Goal: Task Accomplishment & Management: Use online tool/utility

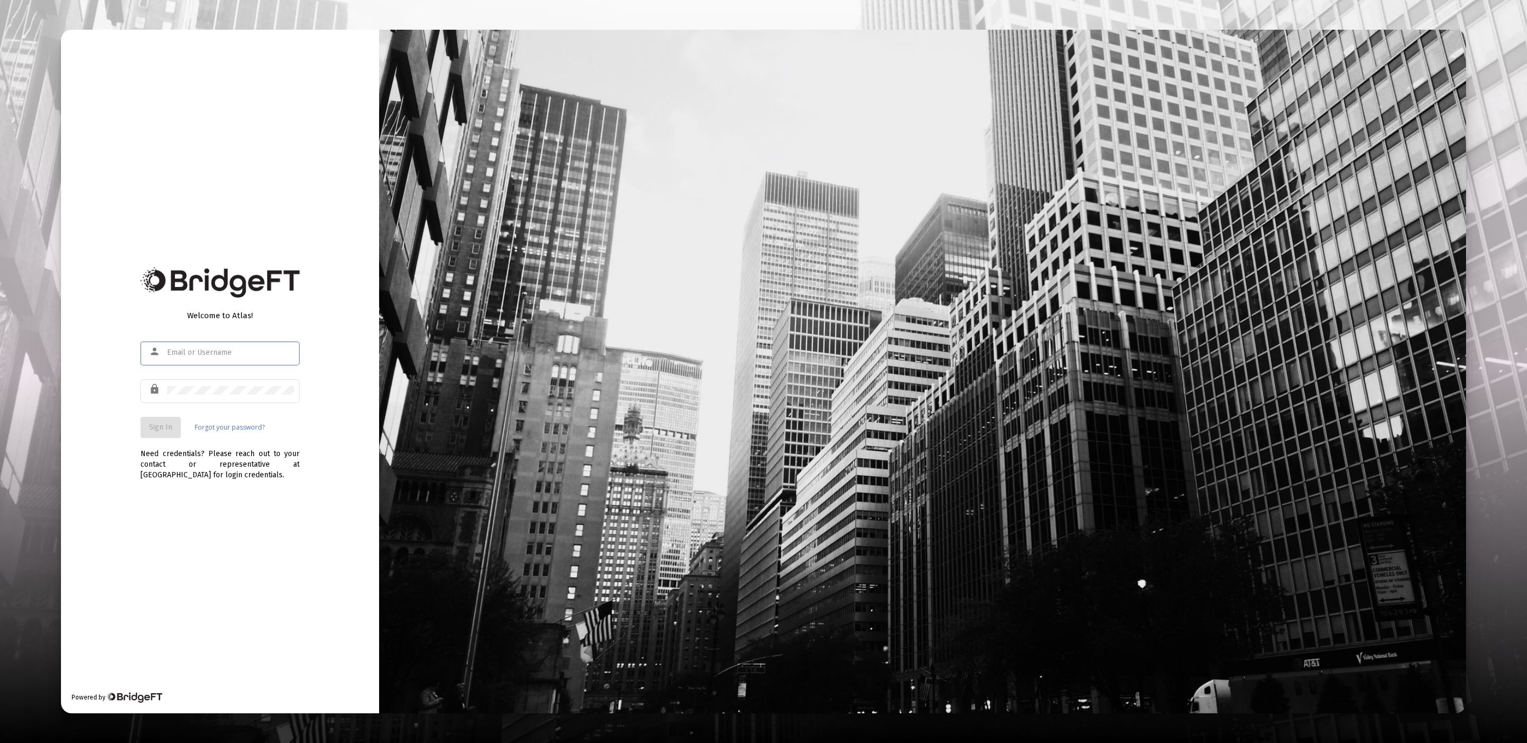
type input "[EMAIL_ADDRESS][DOMAIN_NAME]"
drag, startPoint x: 269, startPoint y: 370, endPoint x: 261, endPoint y: 363, distance: 10.5
click at [266, 365] on div "person [EMAIL_ADDRESS][DOMAIN_NAME]" at bounding box center [219, 358] width 159 height 34
click at [163, 430] on span "Sign In" at bounding box center [160, 427] width 23 height 9
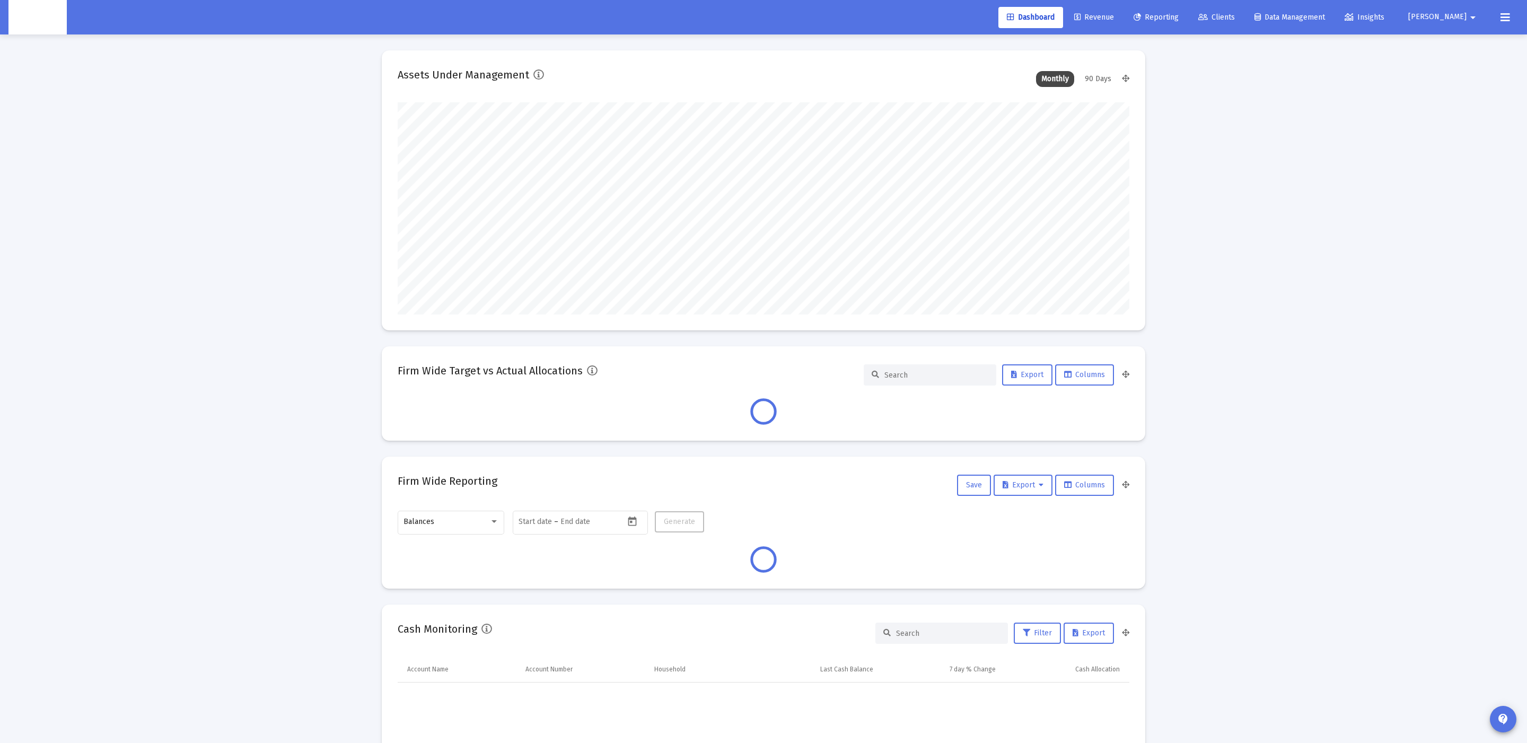
scroll to position [212, 394]
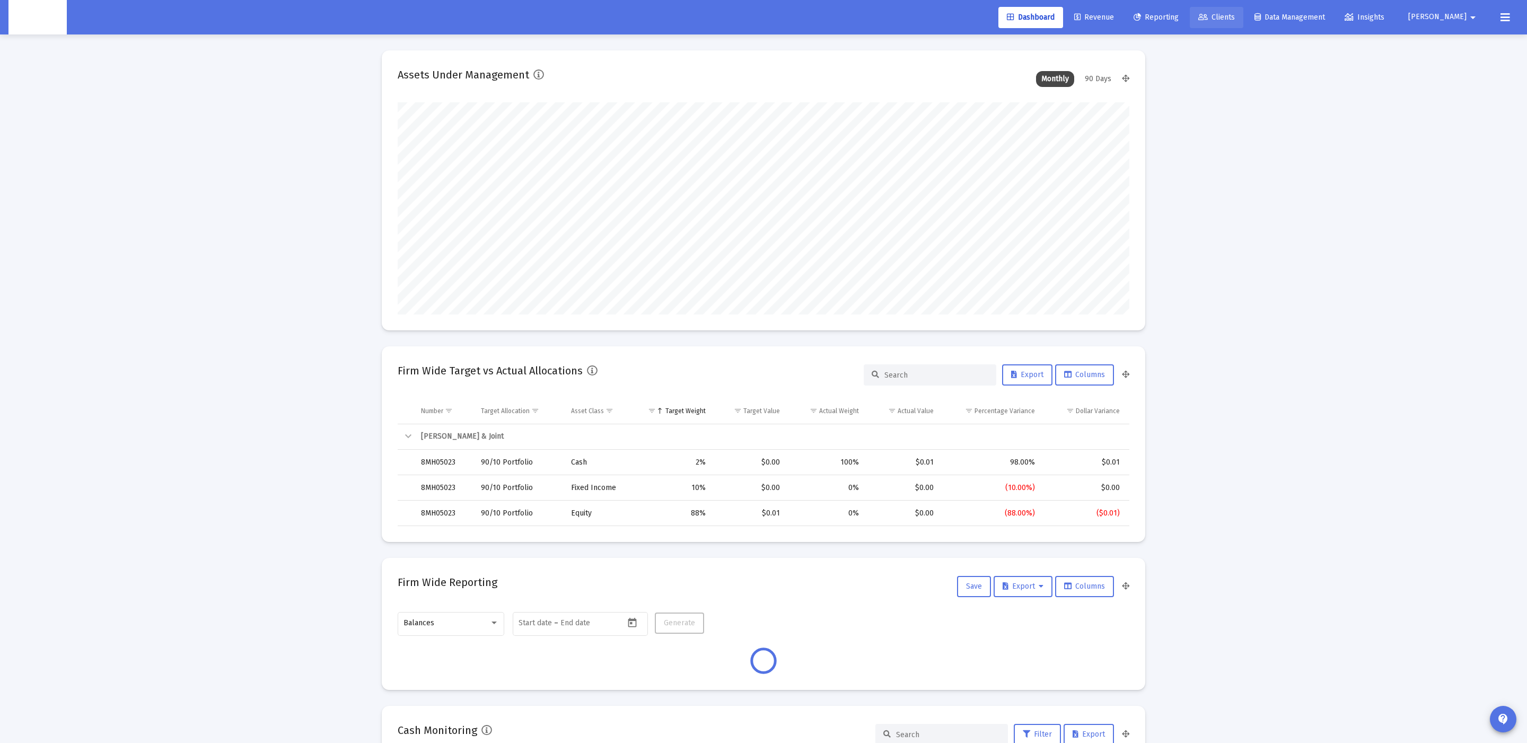
click at [1235, 16] on span "Clients" at bounding box center [1216, 17] width 37 height 9
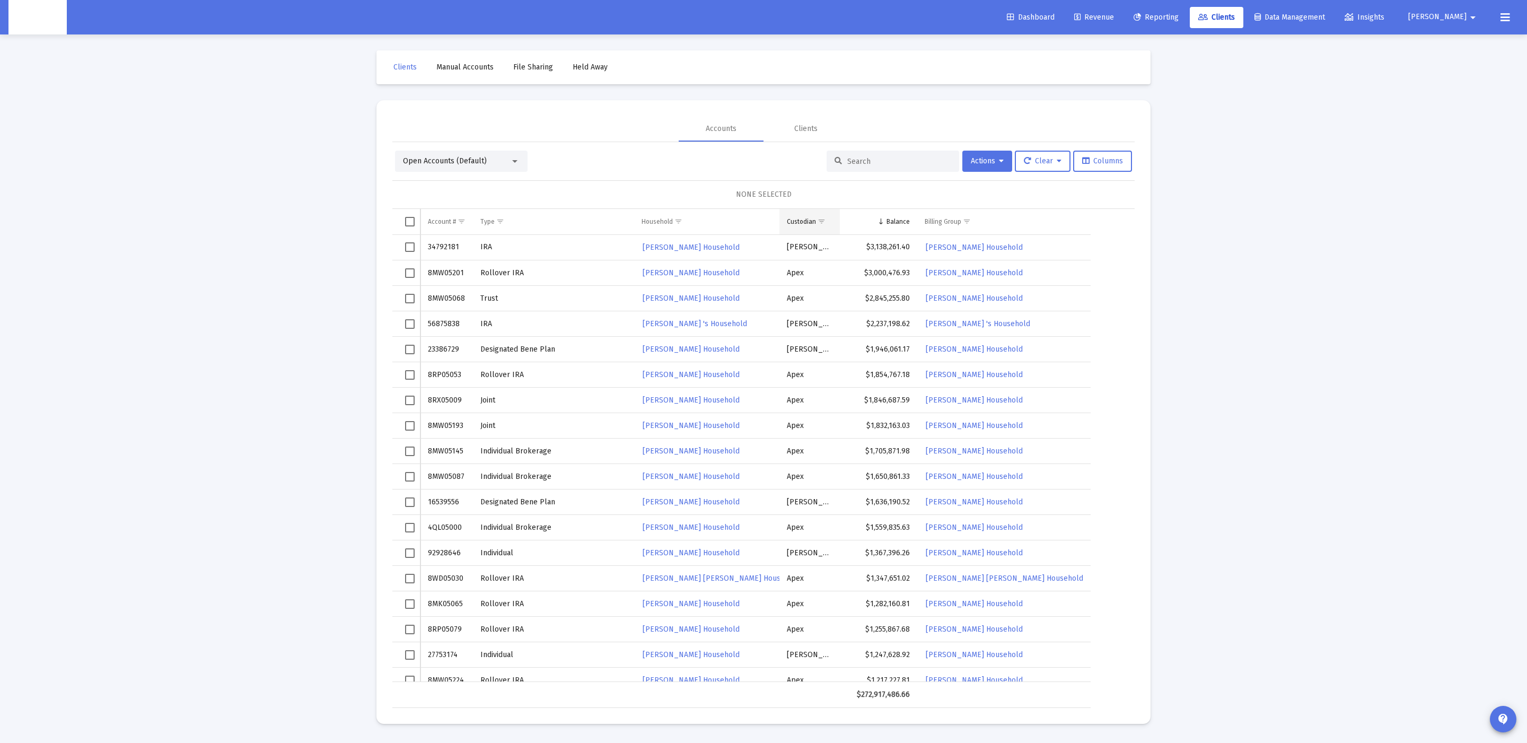
click at [820, 222] on span "Show filter options for column 'Custodian'" at bounding box center [822, 221] width 8 height 8
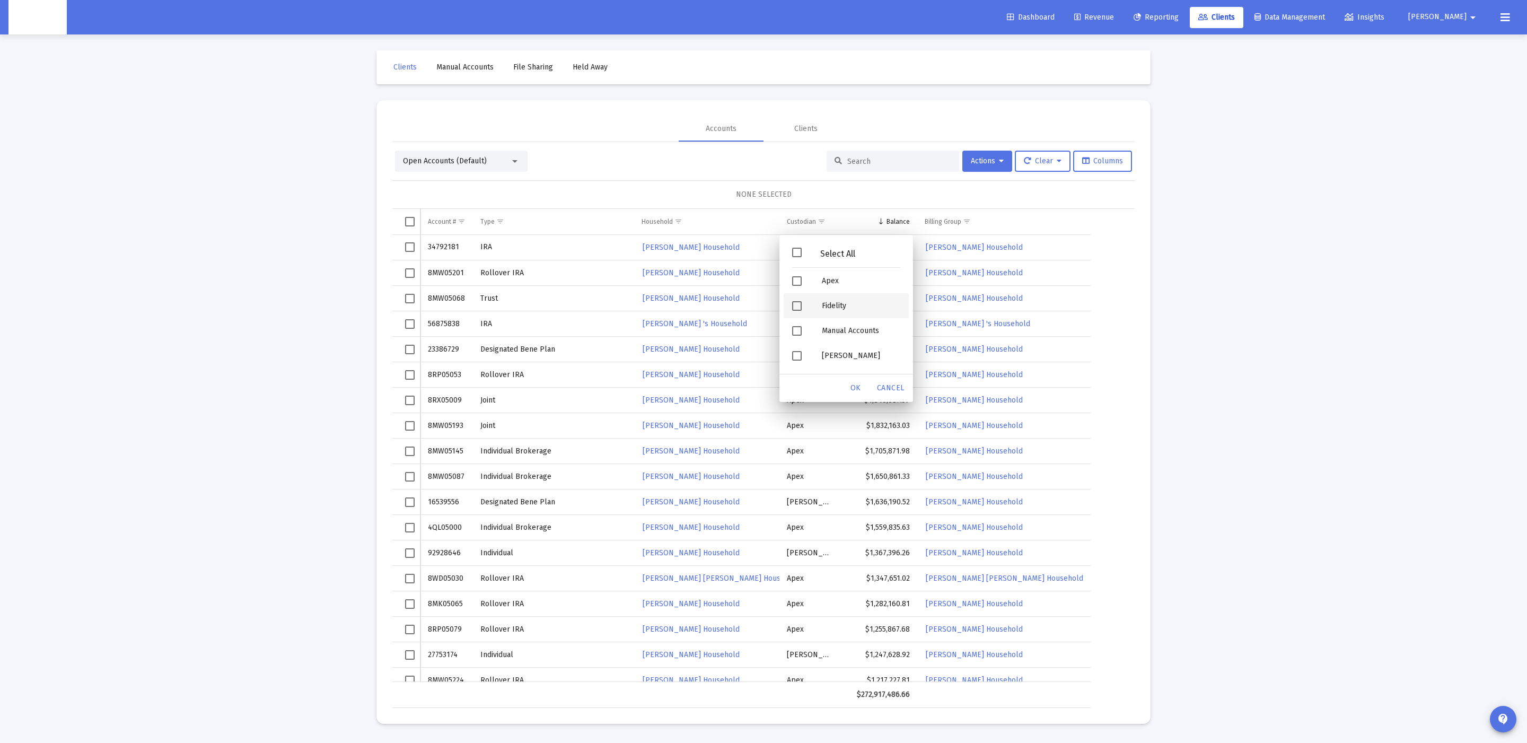
click at [823, 307] on div "Fidelity" at bounding box center [860, 305] width 95 height 25
click at [843, 363] on div "[PERSON_NAME]" at bounding box center [860, 355] width 95 height 25
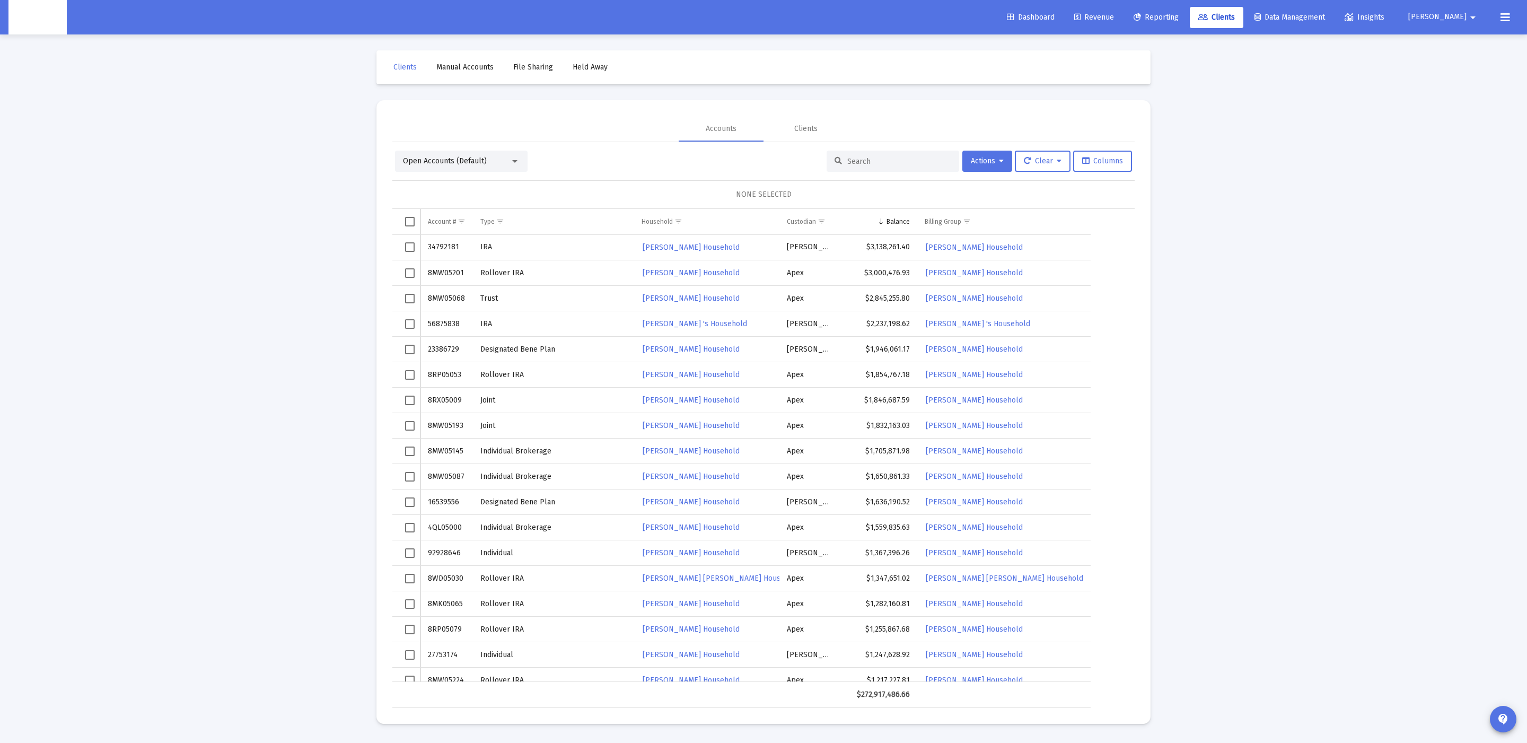
click at [1216, 337] on div "Loading... Clients Manual Accounts File Sharing Held Away Accounts Clients Open…" at bounding box center [763, 371] width 1527 height 743
click at [1100, 154] on button "Columns" at bounding box center [1102, 161] width 59 height 21
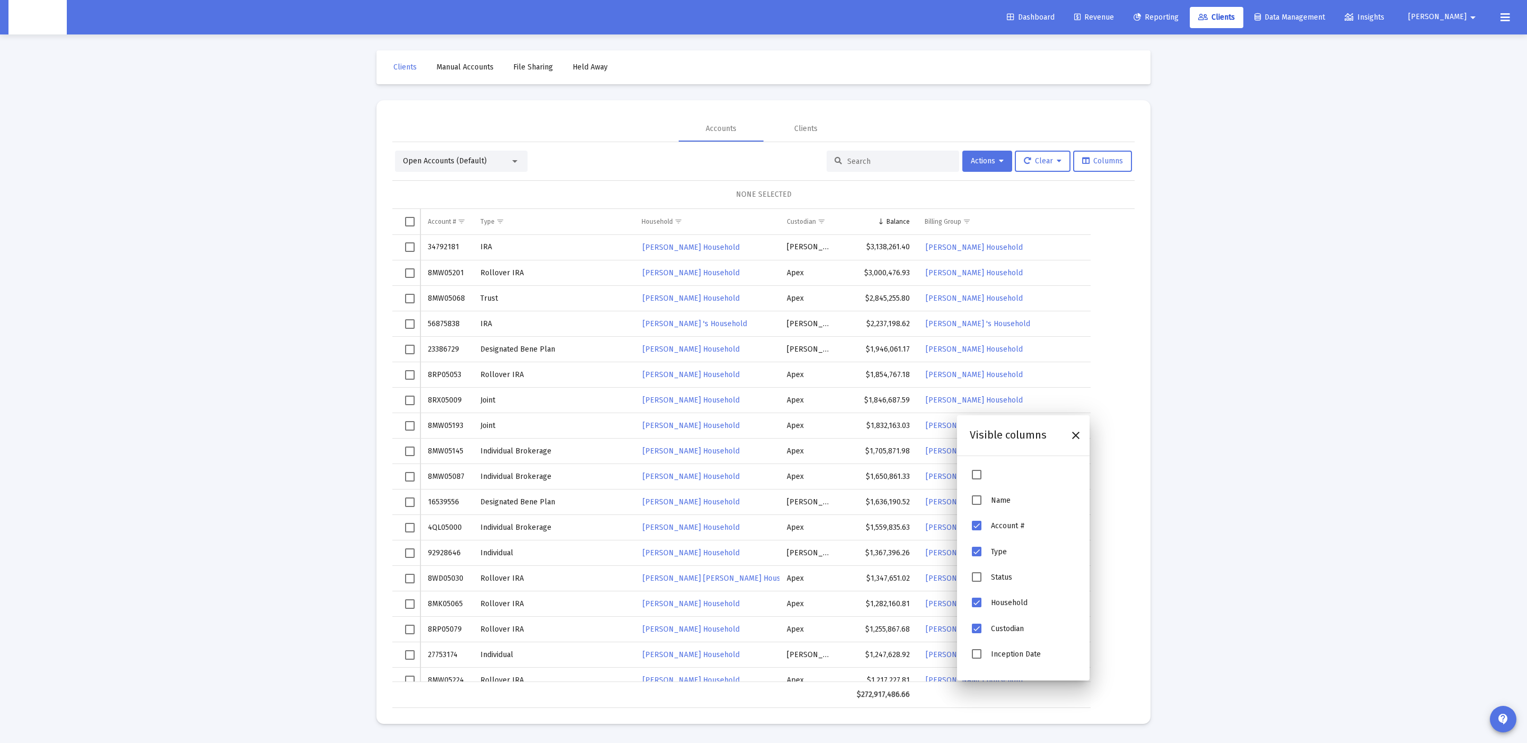
click at [978, 498] on span "Name" at bounding box center [977, 500] width 10 height 10
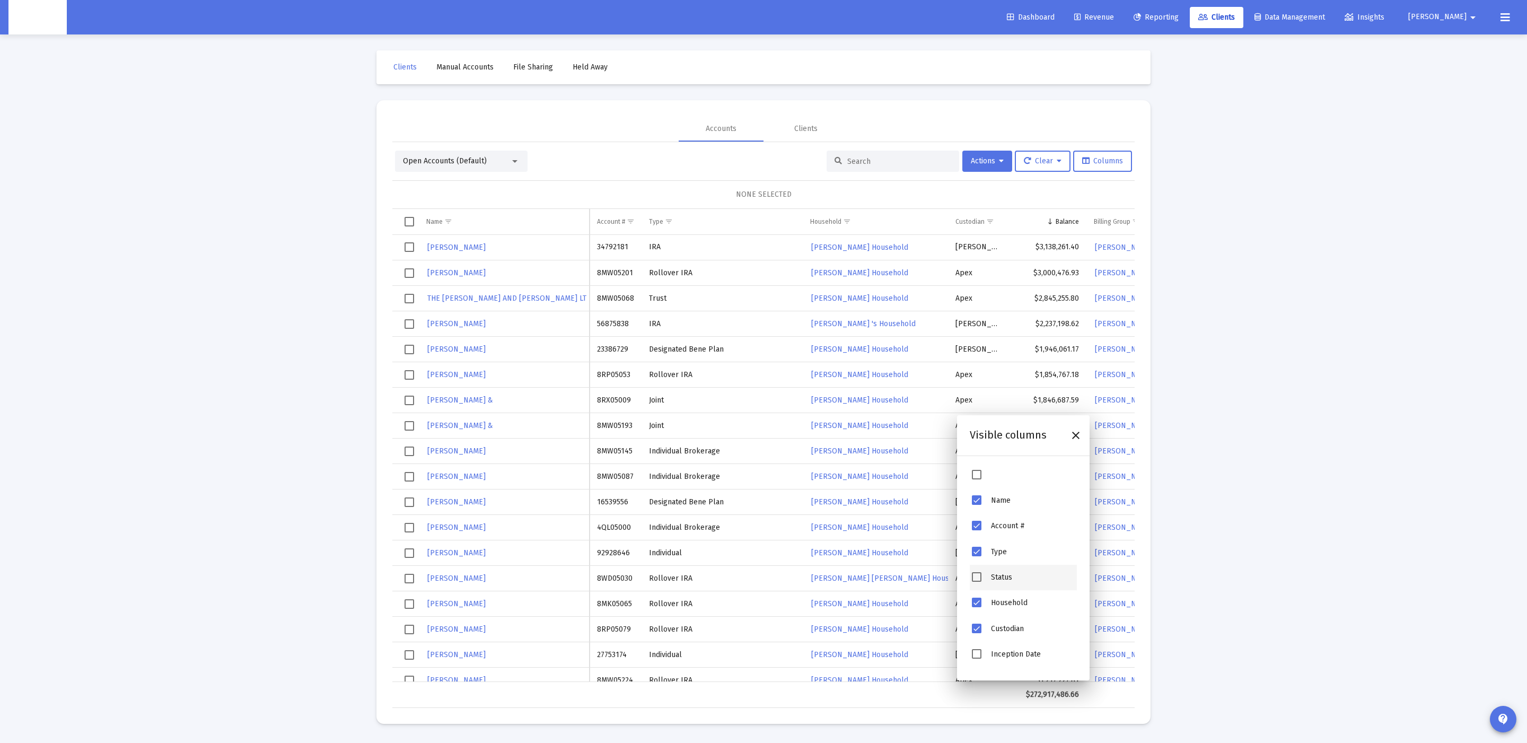
click at [981, 568] on div "Status" at bounding box center [1023, 577] width 107 height 25
click at [977, 572] on span "Status" at bounding box center [977, 577] width 10 height 10
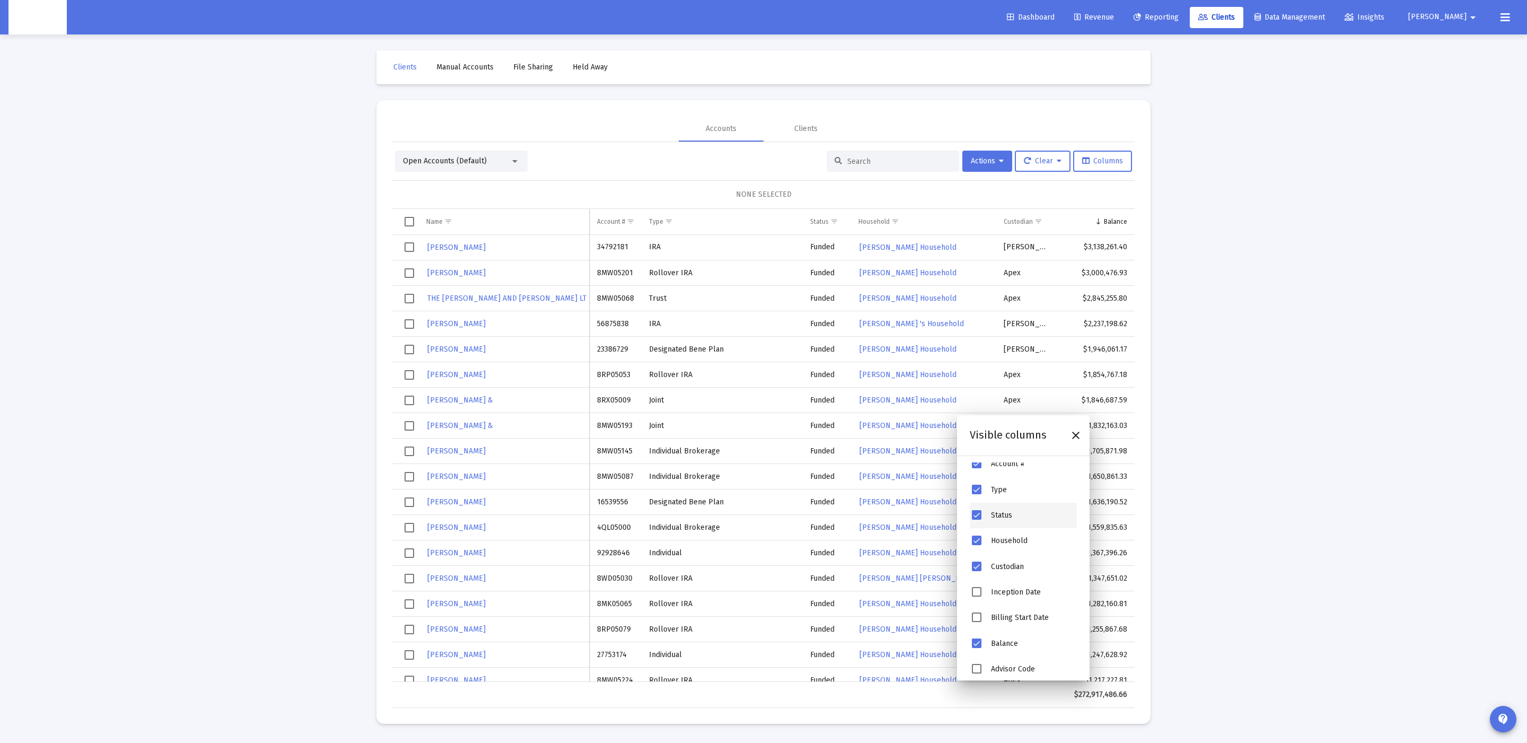
scroll to position [106, 0]
click at [977, 543] on span "Inception Date" at bounding box center [977, 548] width 10 height 10
click at [977, 572] on span "Billing Start Date" at bounding box center [977, 574] width 10 height 10
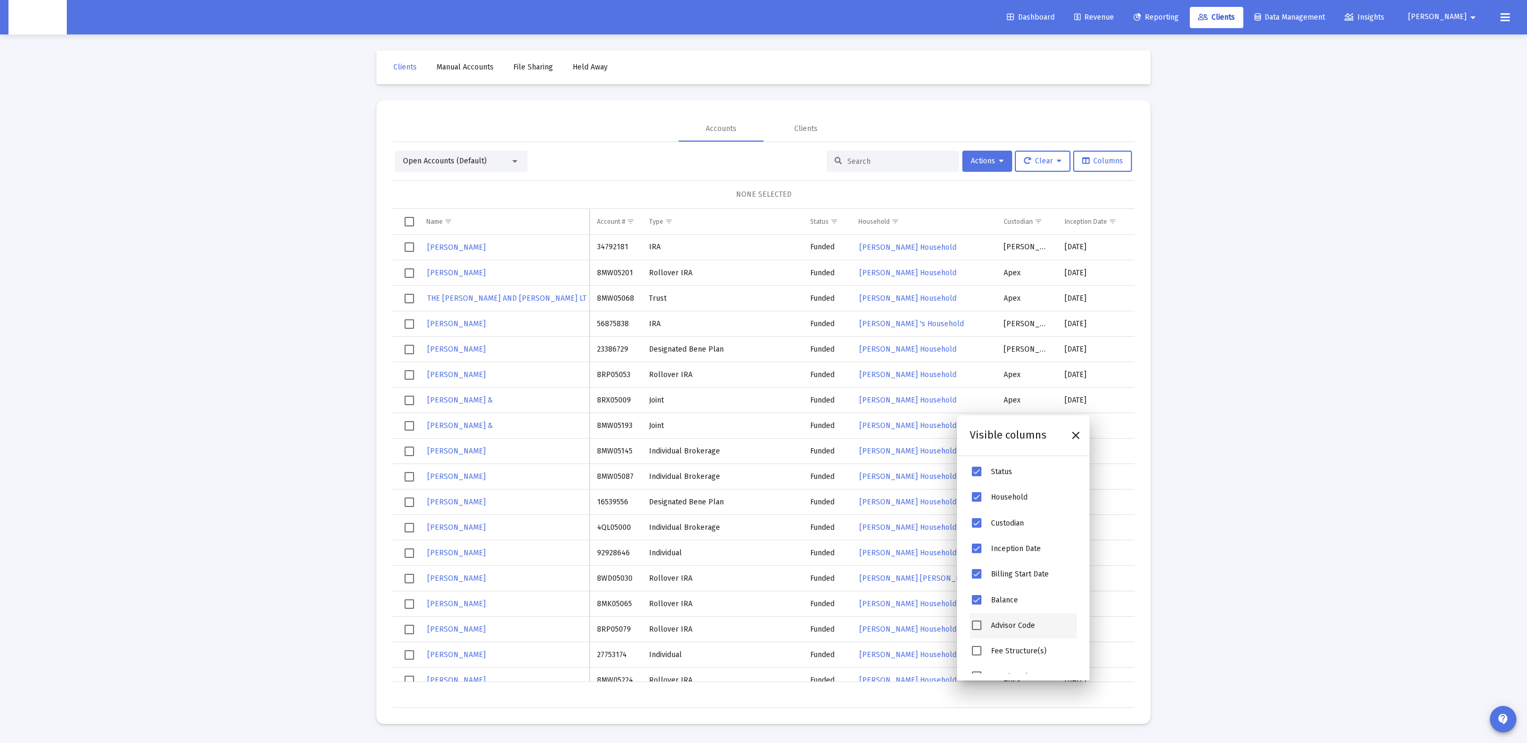
scroll to position [250, 0]
click at [978, 482] on span "Advisor Code" at bounding box center [977, 481] width 10 height 10
click at [977, 568] on li "Fee Structure(s)" at bounding box center [1023, 560] width 107 height 25
click at [977, 553] on span "Fee Structure(s)" at bounding box center [977, 553] width 10 height 10
click at [982, 579] on div "Benchmarks" at bounding box center [1023, 573] width 107 height 25
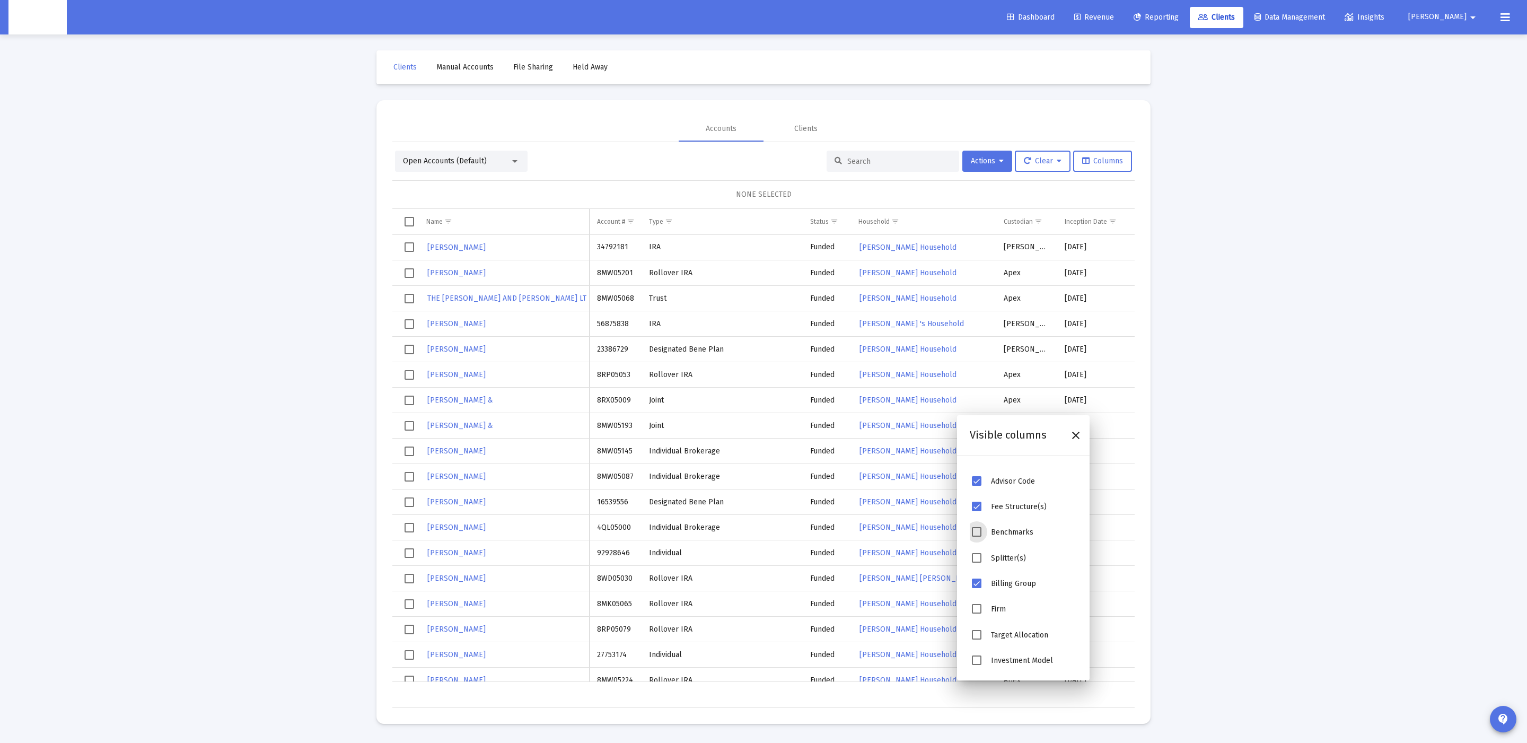
click at [977, 537] on span "Benchmarks" at bounding box center [977, 532] width 10 height 10
click at [976, 556] on span "Splitter(s)" at bounding box center [977, 558] width 10 height 10
click at [974, 607] on span "Firm" at bounding box center [977, 609] width 10 height 10
drag, startPoint x: 977, startPoint y: 632, endPoint x: 980, endPoint y: 649, distance: 17.7
click at [977, 632] on span "Target Allocation" at bounding box center [977, 635] width 10 height 10
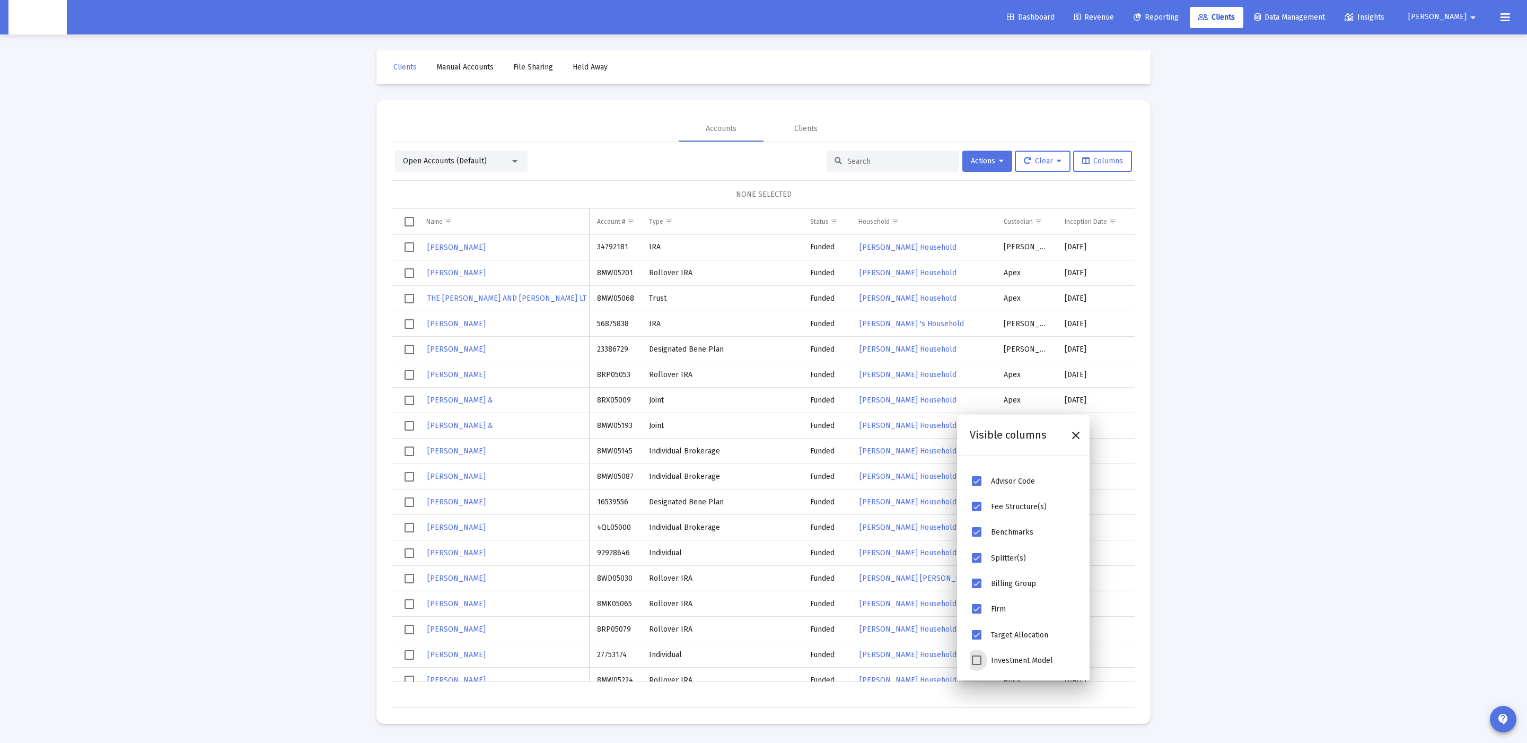
drag, startPoint x: 979, startPoint y: 656, endPoint x: 983, endPoint y: 651, distance: 7.2
click at [979, 656] on span "Investment Model" at bounding box center [977, 660] width 10 height 10
click at [1225, 465] on div "Loading... Clients Manual Accounts File Sharing Held Away Accounts Clients Open…" at bounding box center [763, 371] width 1527 height 743
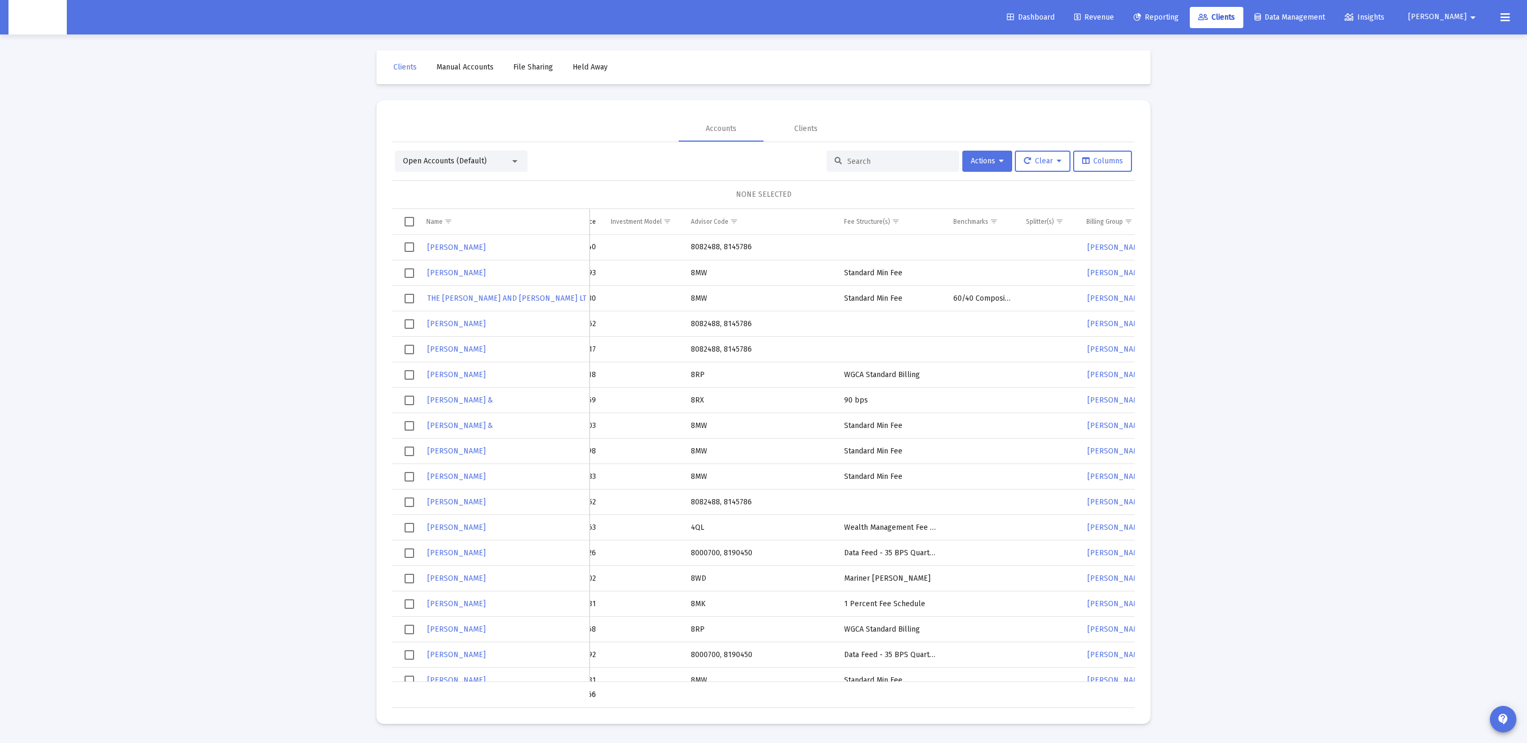
scroll to position [0, 684]
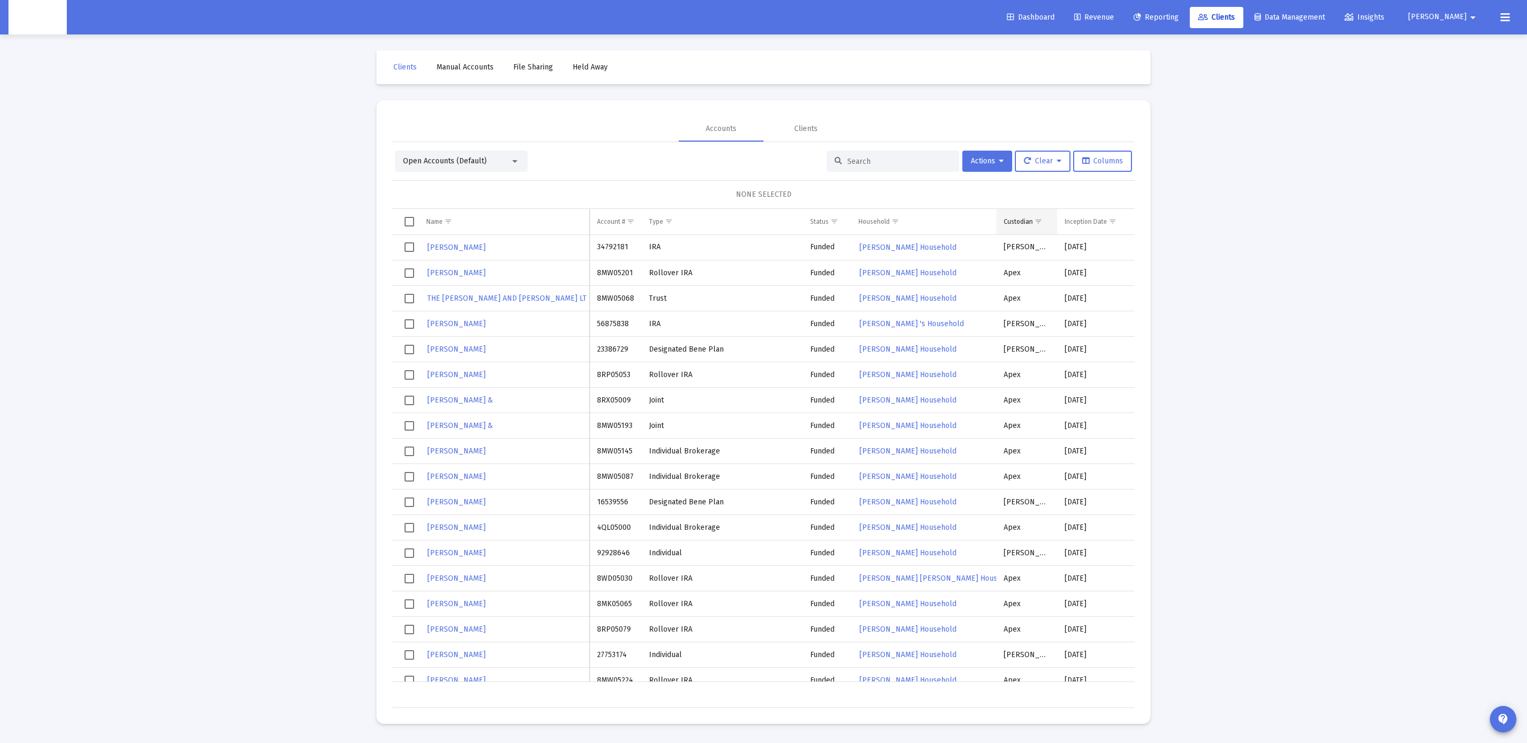
click at [1041, 222] on span "Show filter options for column 'Custodian'" at bounding box center [1038, 221] width 8 height 8
click at [1035, 303] on div "Fidelity" at bounding box center [1077, 305] width 95 height 25
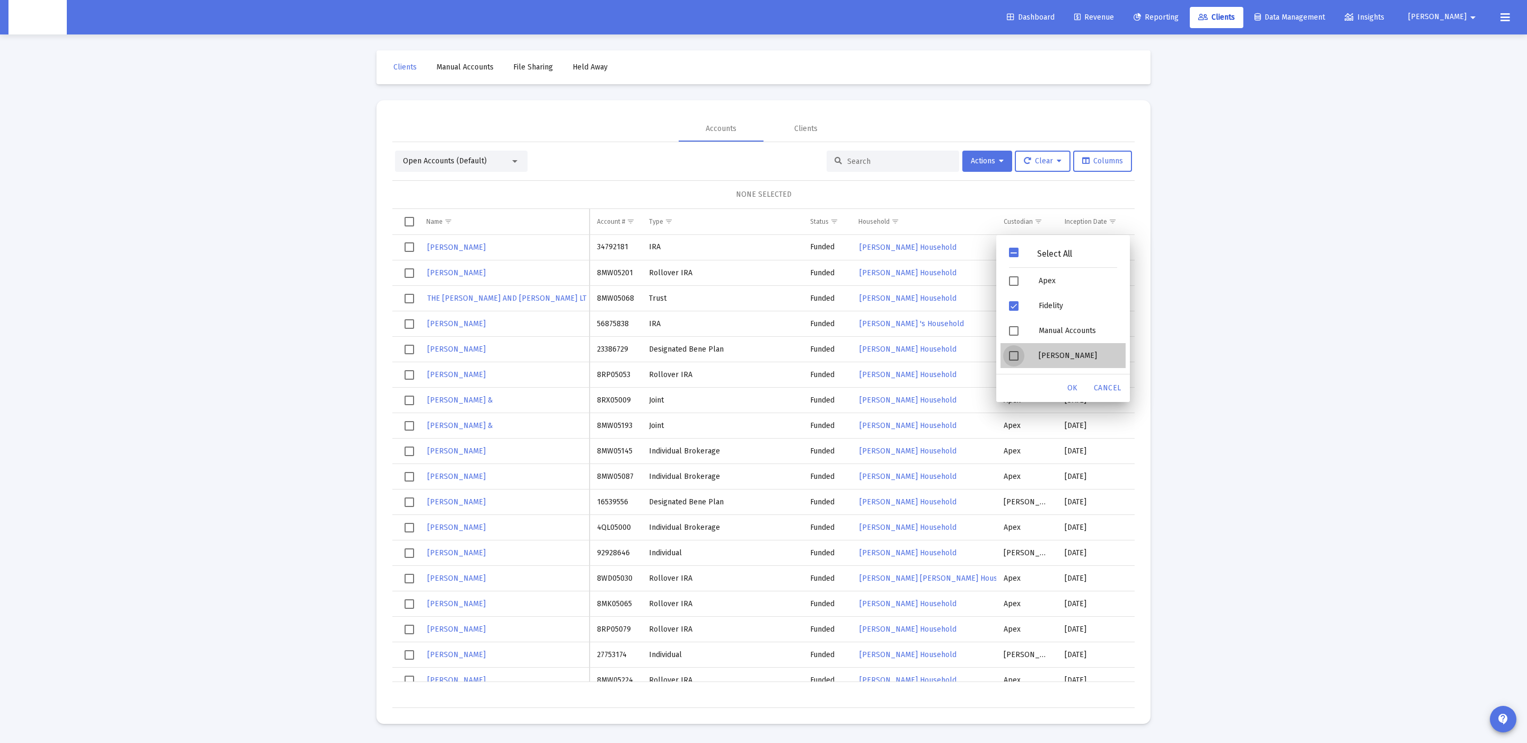
click at [1042, 351] on div "[PERSON_NAME]" at bounding box center [1077, 355] width 95 height 25
click at [1073, 387] on span "OK" at bounding box center [1072, 387] width 11 height 9
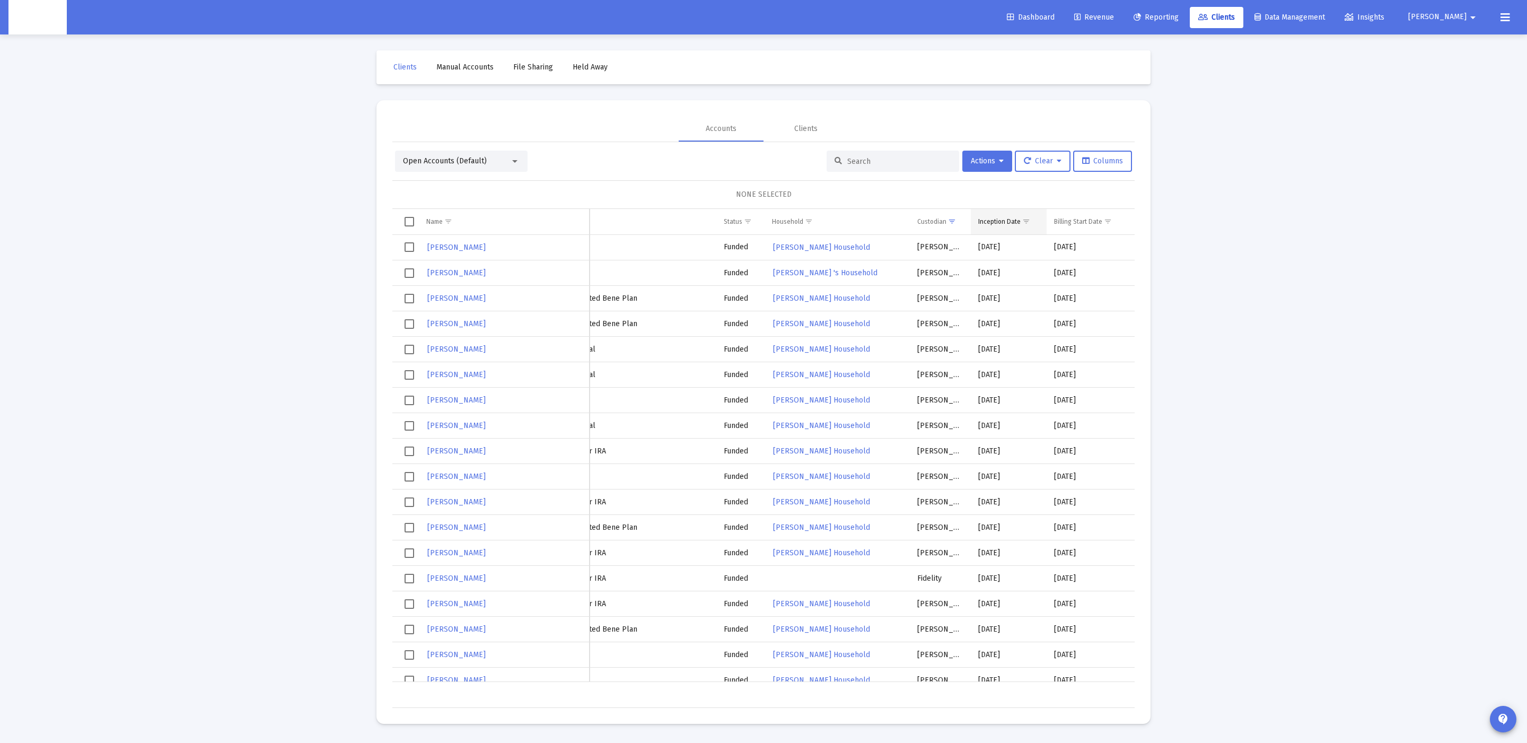
click at [1027, 221] on span "Show filter options for column 'Inception Date'" at bounding box center [1026, 221] width 8 height 8
click at [1275, 322] on div "Loading... Clients Manual Accounts File Sharing Held Away Accounts Clients Open…" at bounding box center [763, 371] width 1527 height 743
click at [1030, 219] on span "Show filter options for column 'Inception Date'" at bounding box center [1026, 221] width 8 height 8
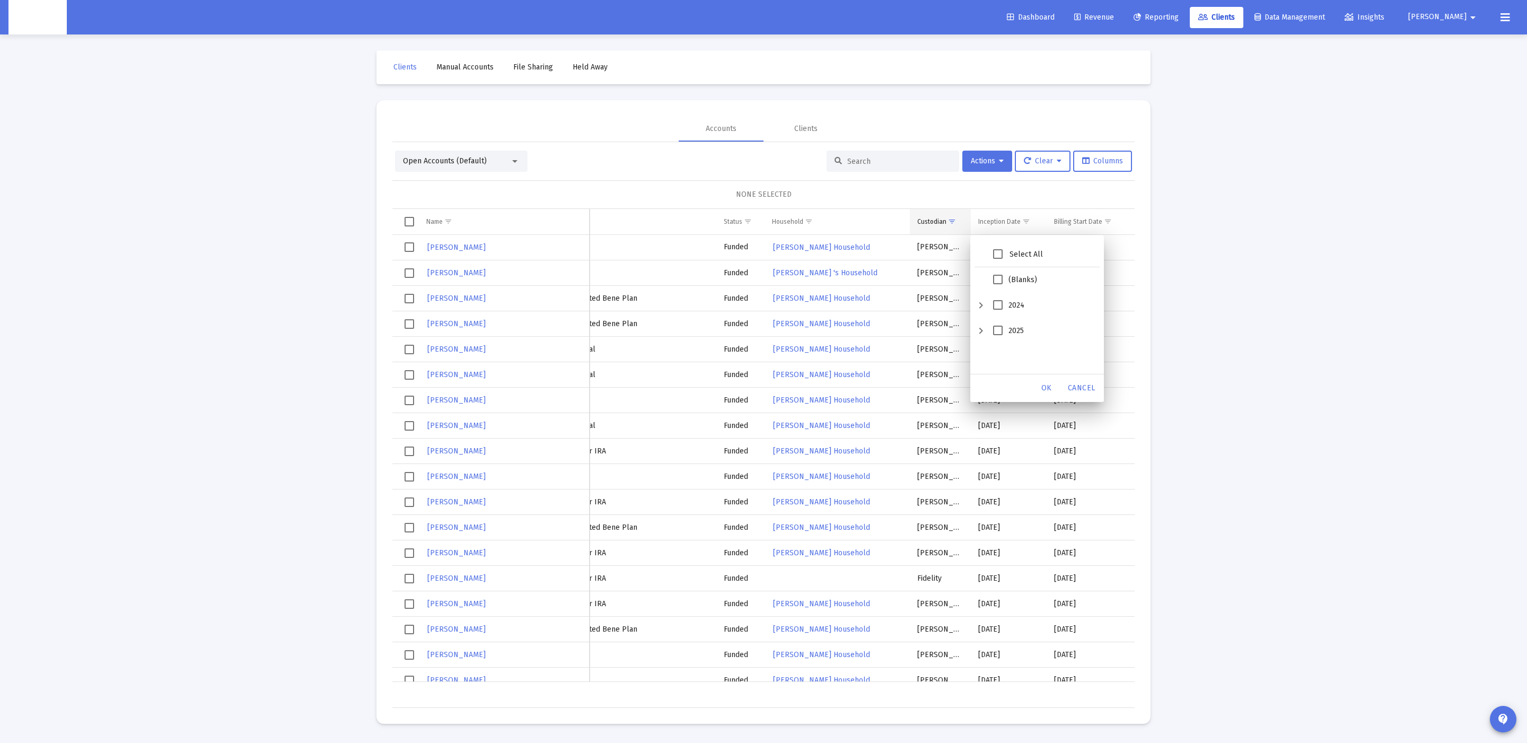
click at [960, 226] on td "Custodian" at bounding box center [940, 221] width 60 height 25
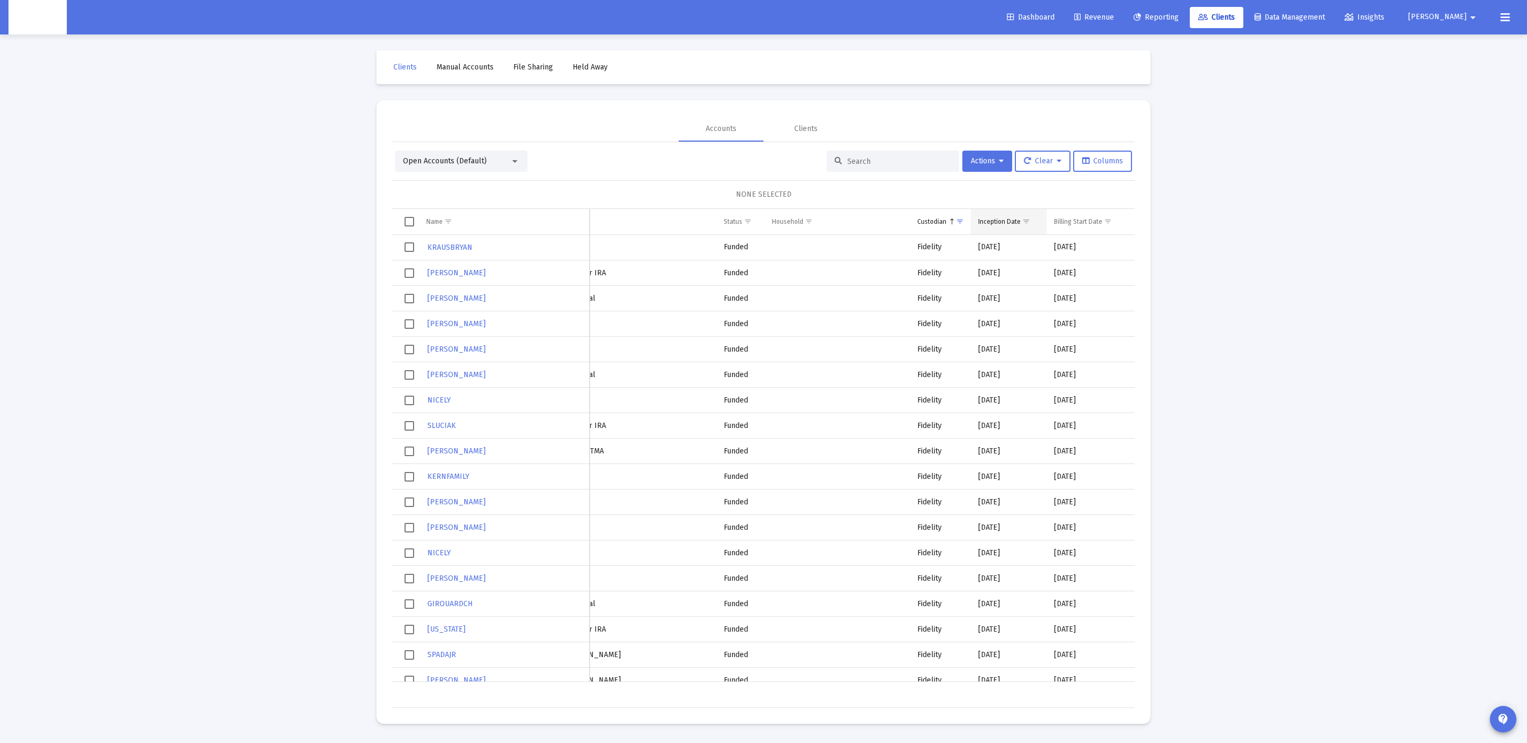
click at [987, 224] on div "Inception Date" at bounding box center [999, 221] width 42 height 8
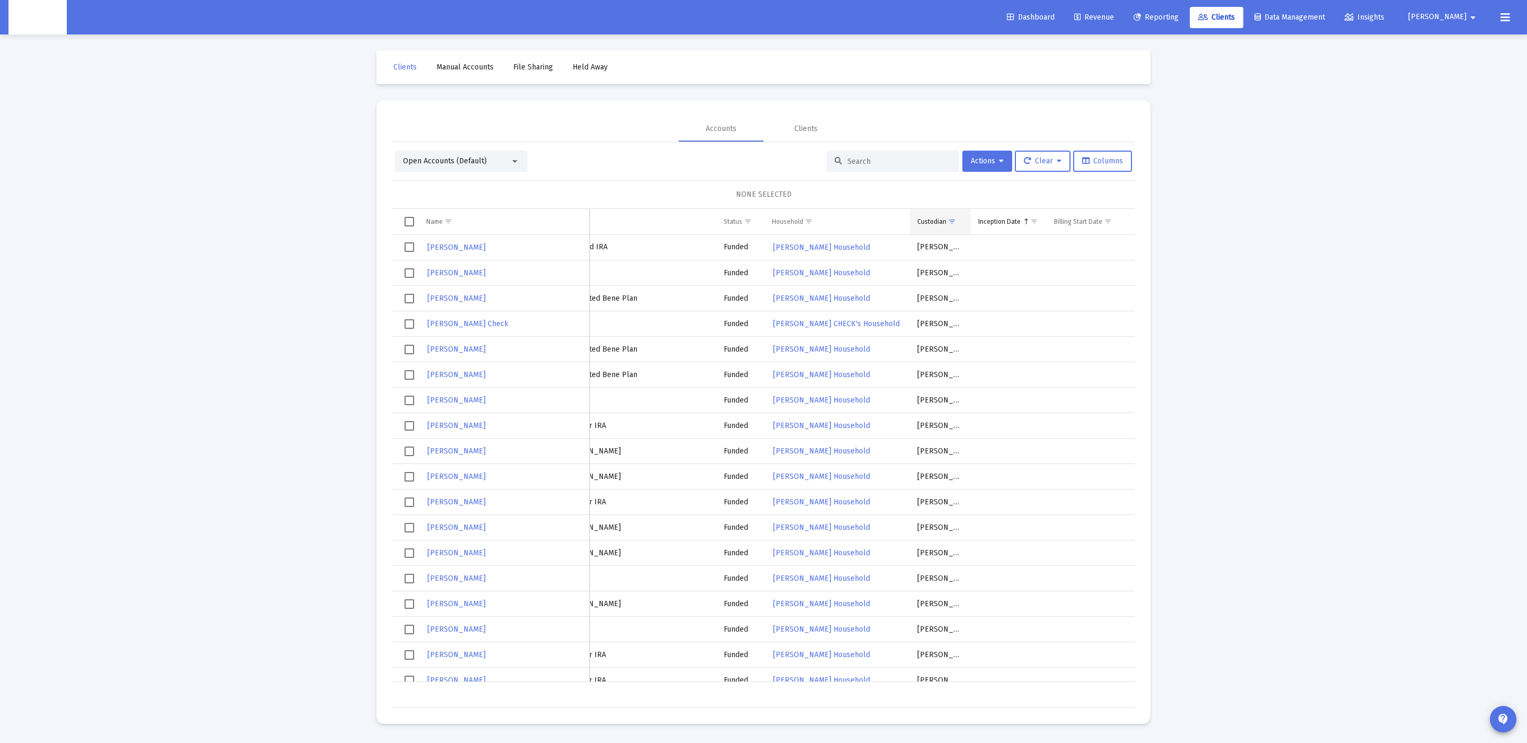
click at [924, 221] on div "Custodian" at bounding box center [931, 221] width 29 height 8
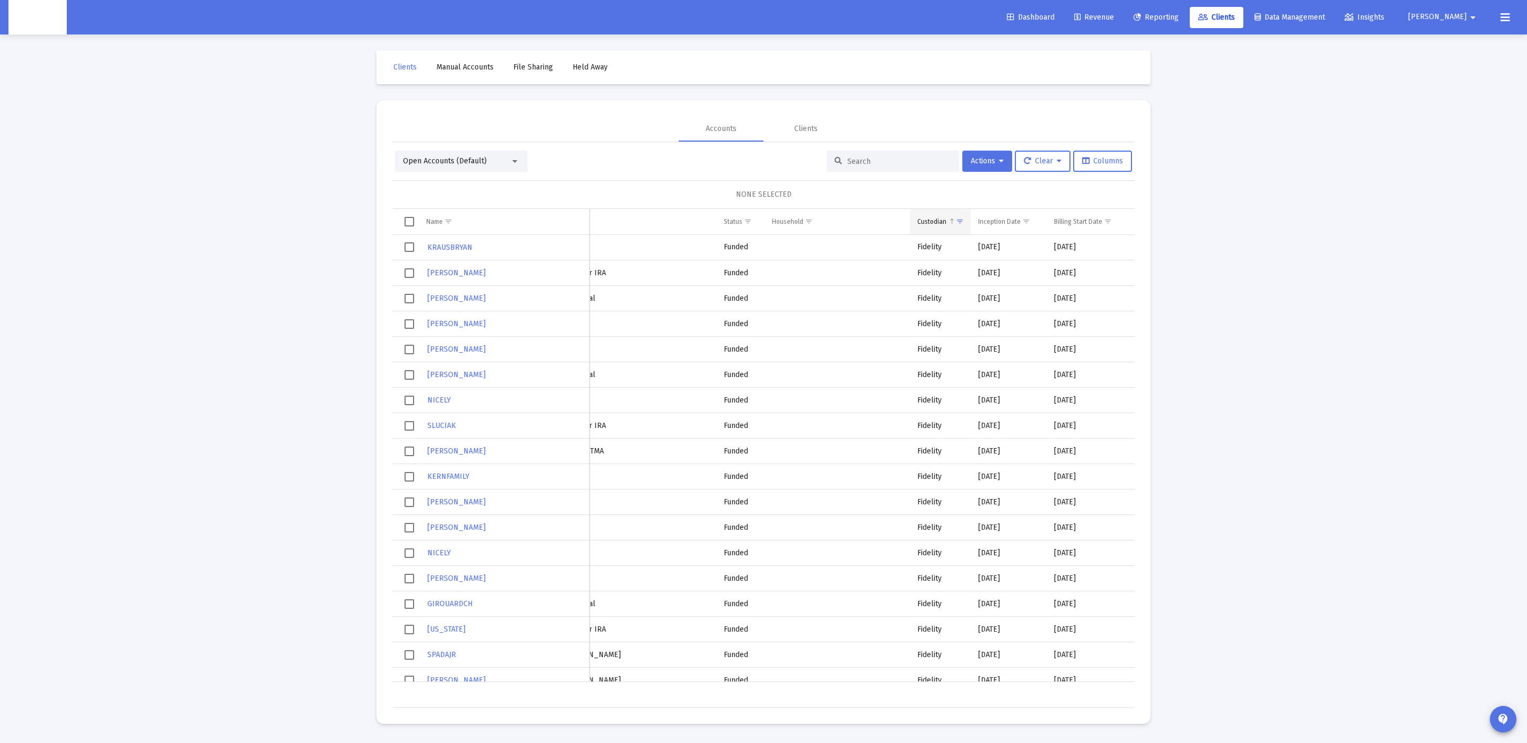
click at [948, 221] on span "Column Custodian" at bounding box center [952, 221] width 8 height 8
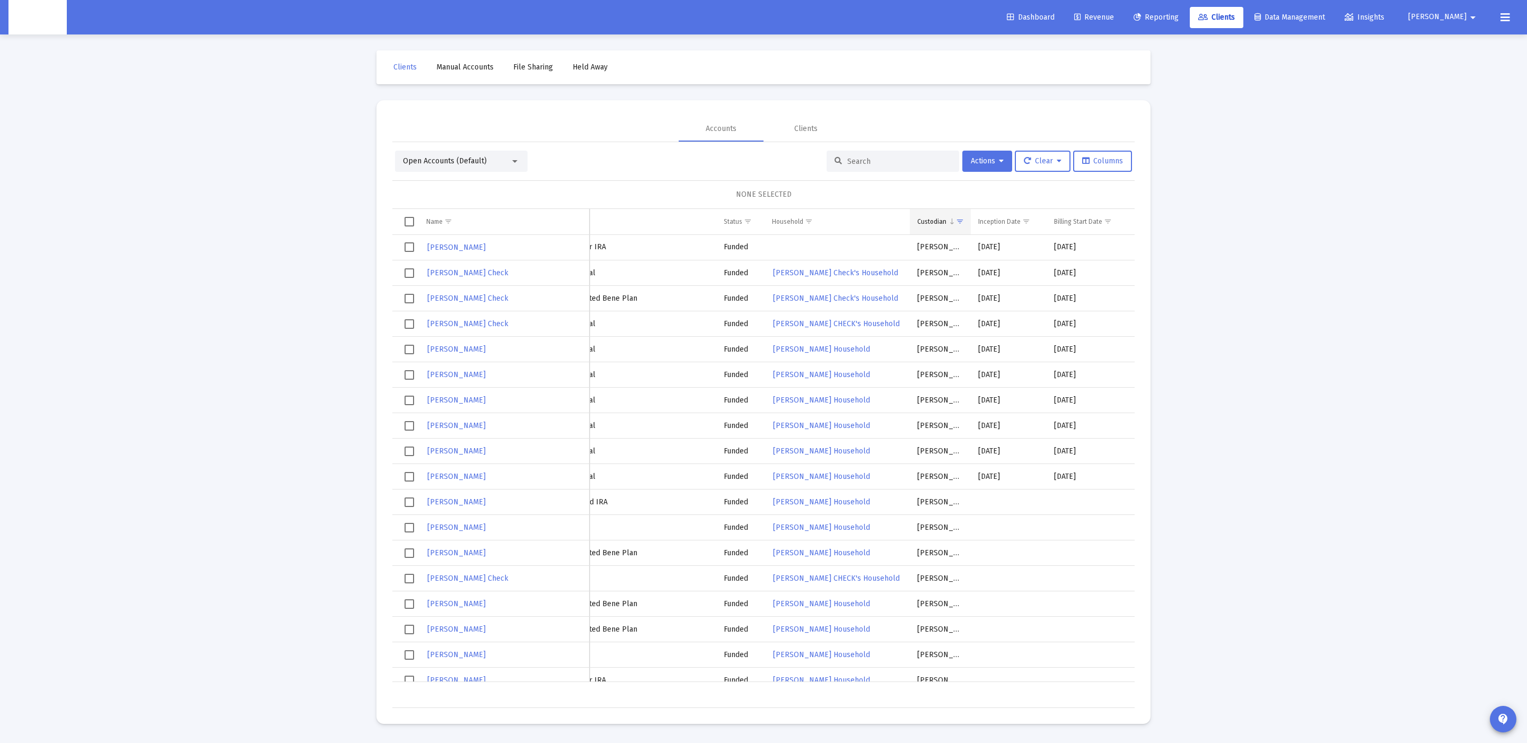
click at [941, 223] on div "Custodian" at bounding box center [931, 221] width 29 height 8
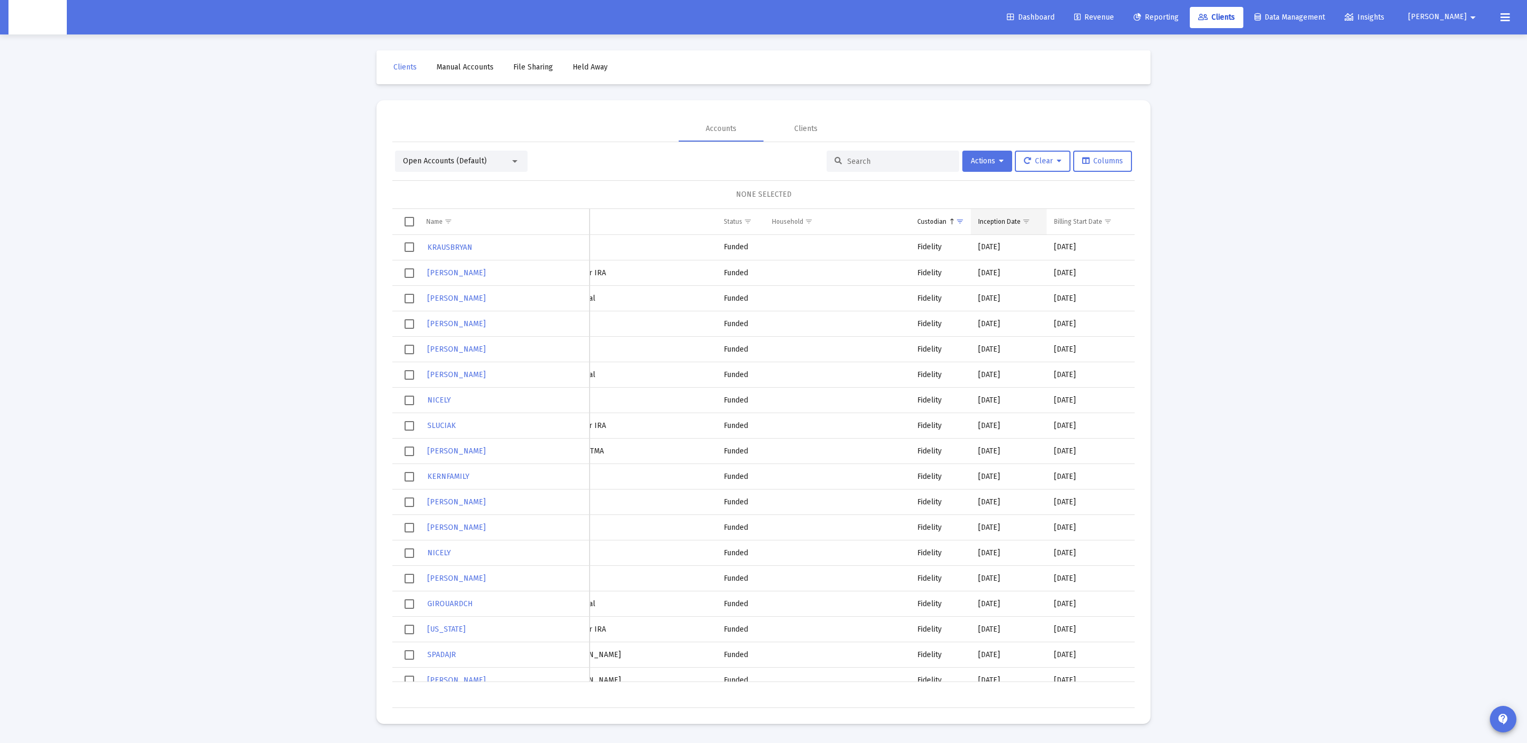
click at [1013, 217] on td "Inception Date" at bounding box center [1009, 221] width 76 height 25
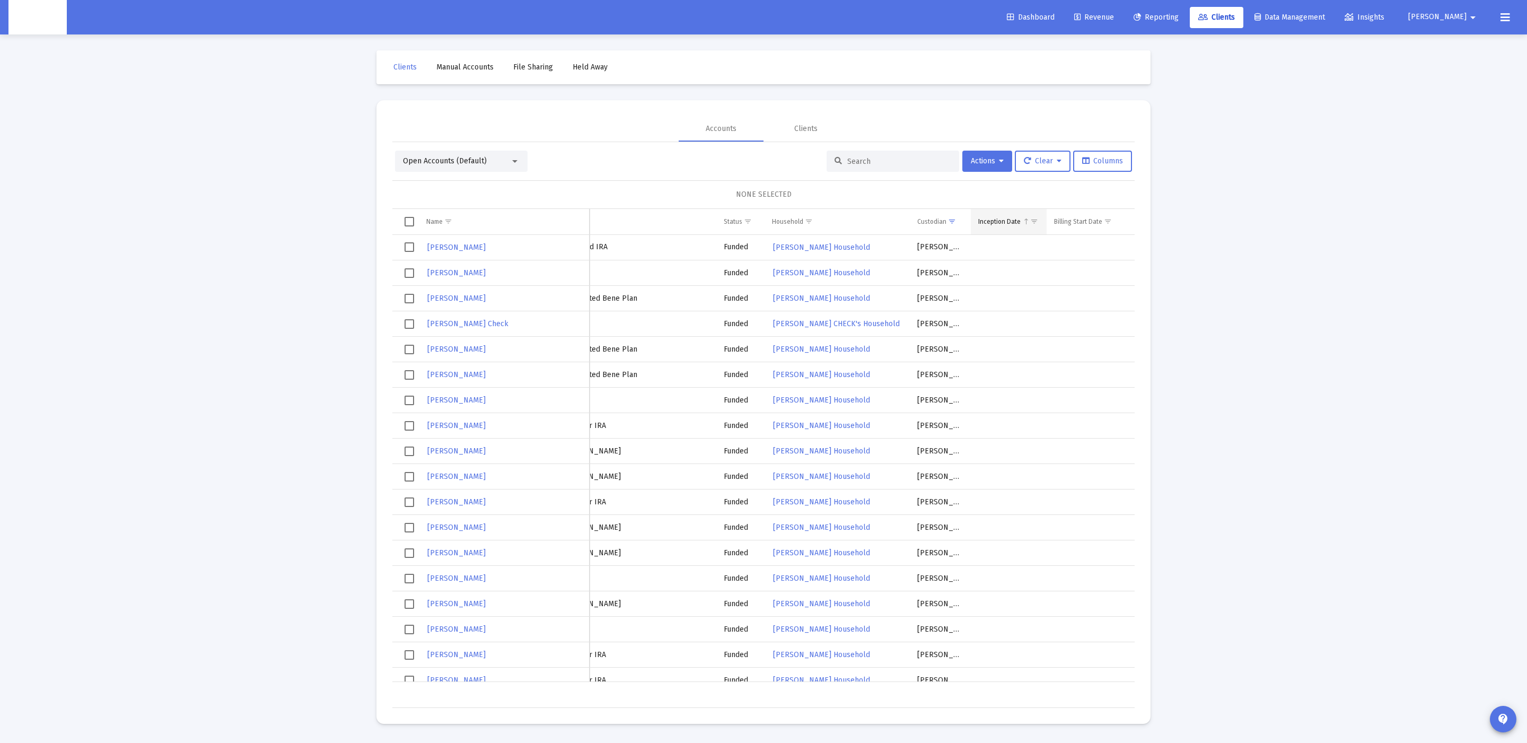
click at [1009, 218] on div "Inception Date" at bounding box center [999, 221] width 42 height 8
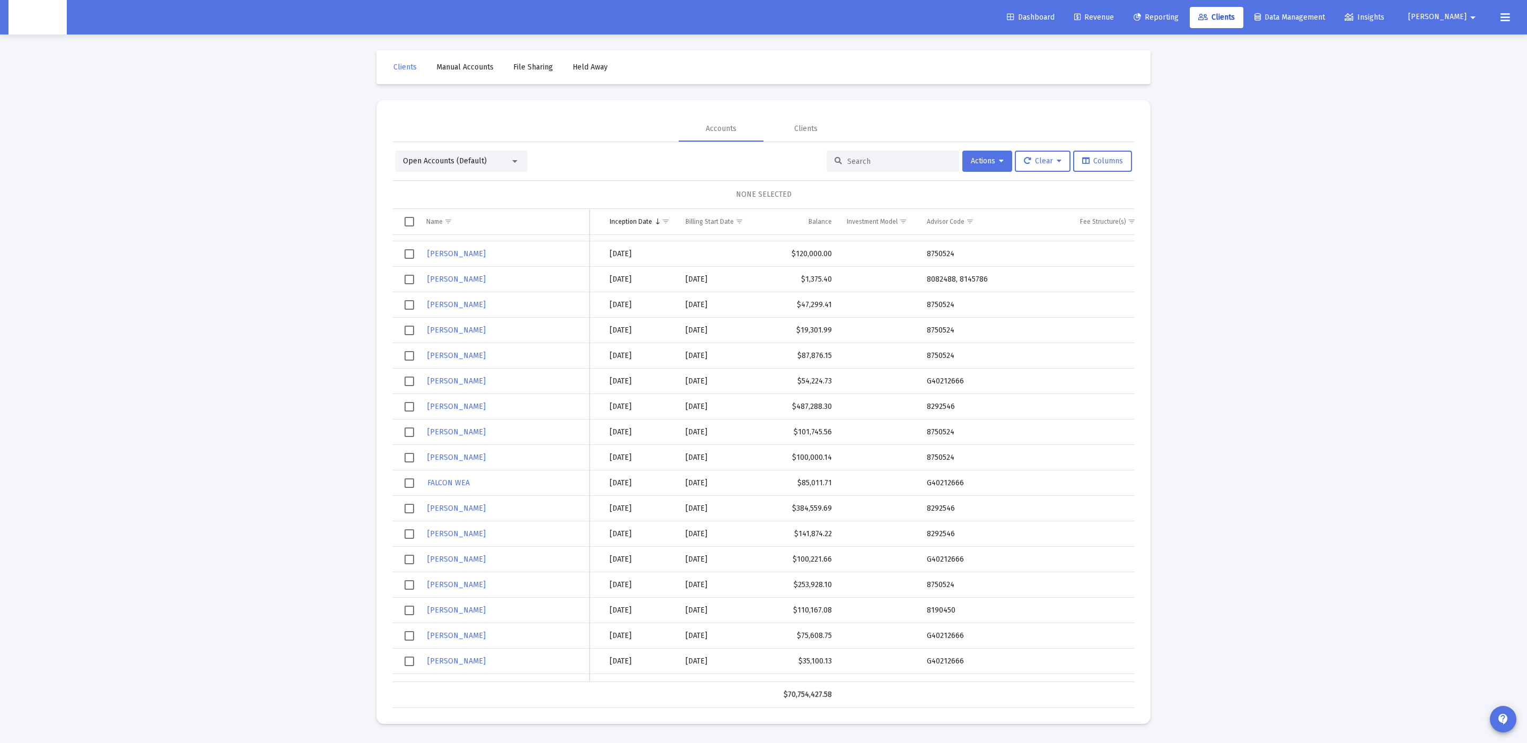
click at [943, 381] on td "G40212666" at bounding box center [995, 380] width 153 height 25
copy td "G40212666"
click at [881, 163] on input at bounding box center [899, 161] width 104 height 9
paste input "G40212666"
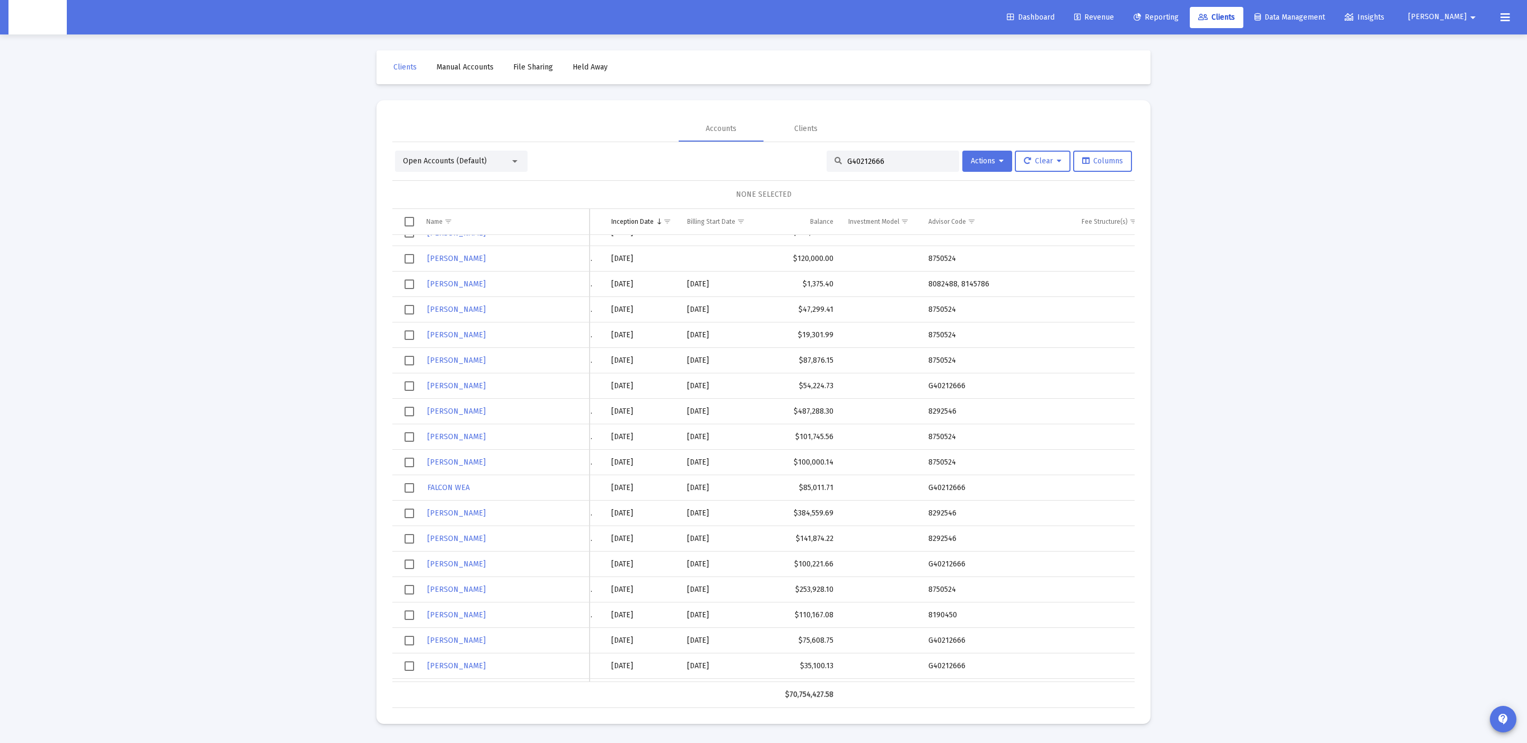
type input "G40212666"
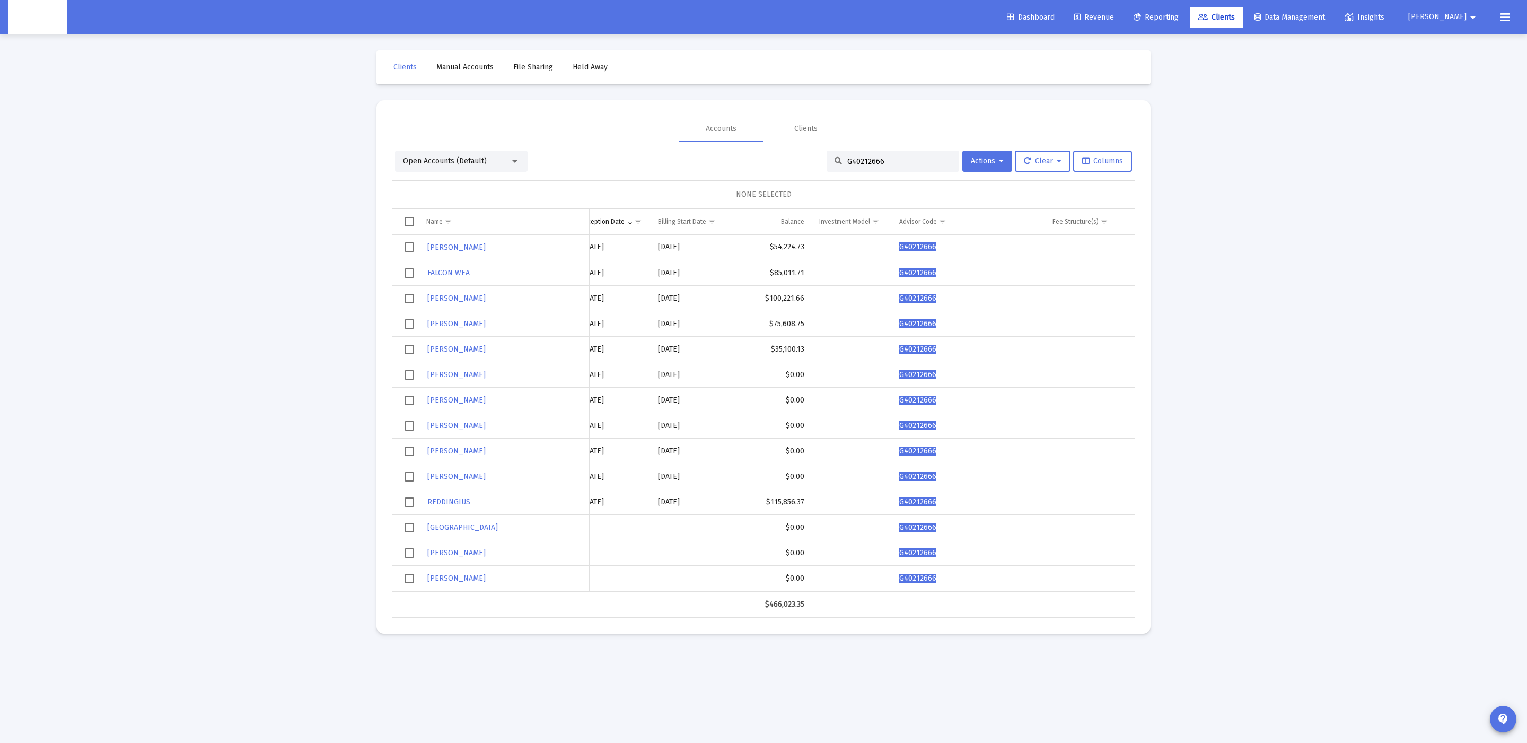
scroll to position [0, 356]
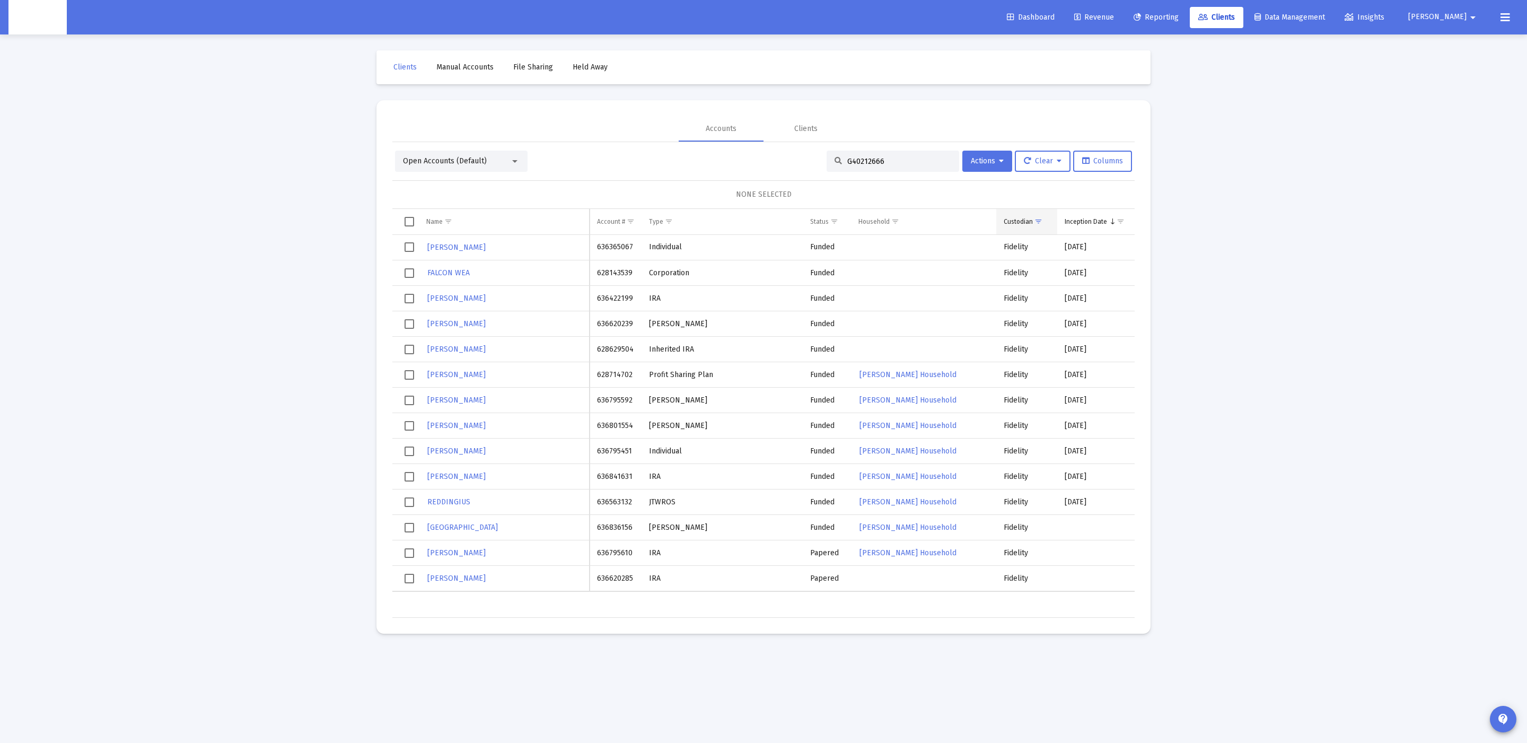
click at [1035, 219] on span "Show filter options for column 'Custodian'" at bounding box center [1038, 221] width 8 height 8
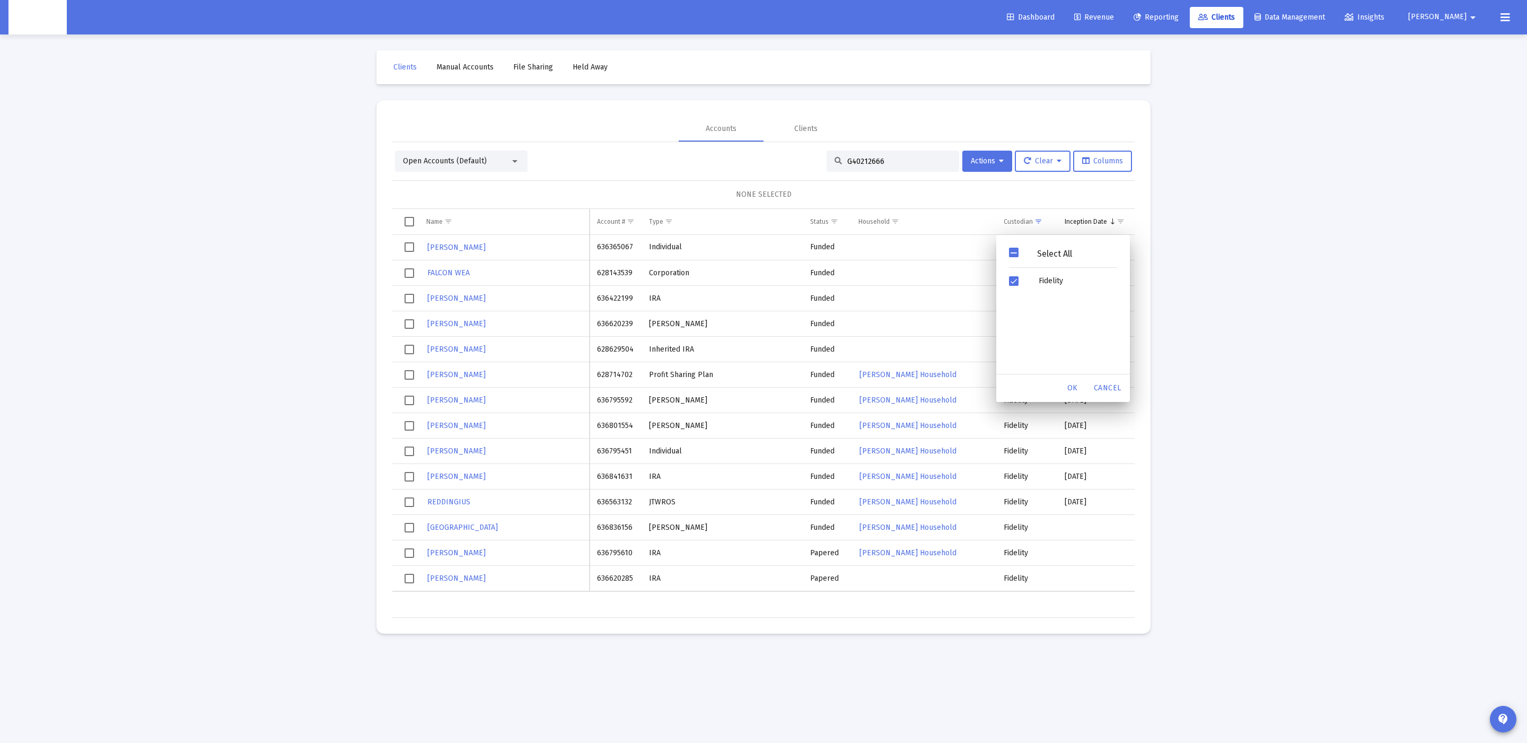
click at [1018, 254] on span "Filter options" at bounding box center [1014, 253] width 10 height 10
click at [1021, 256] on div "Select All" at bounding box center [1054, 253] width 72 height 9
click at [1107, 386] on span "Cancel" at bounding box center [1108, 387] width 28 height 9
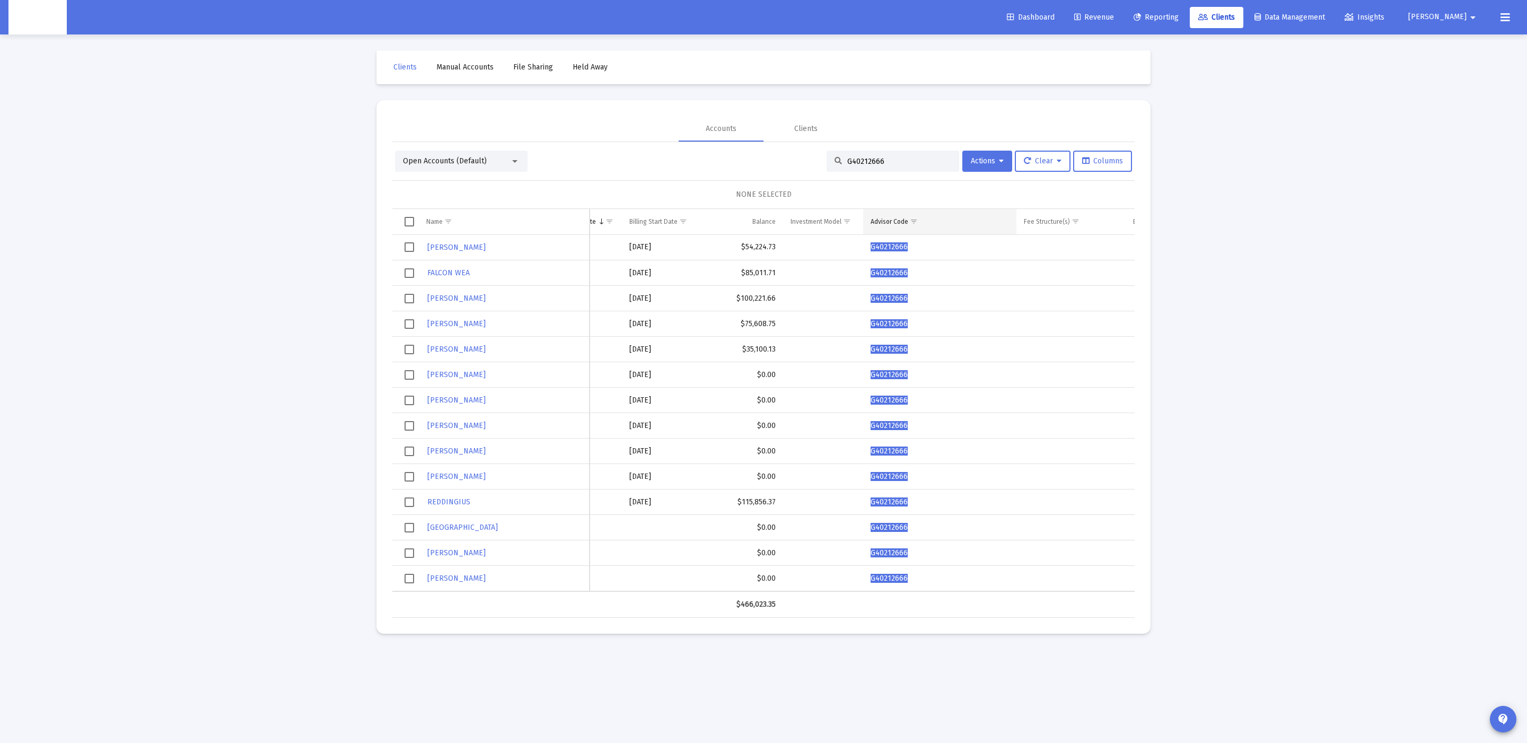
click at [912, 217] on span "Show filter options for column 'Advisor Code'" at bounding box center [914, 221] width 8 height 8
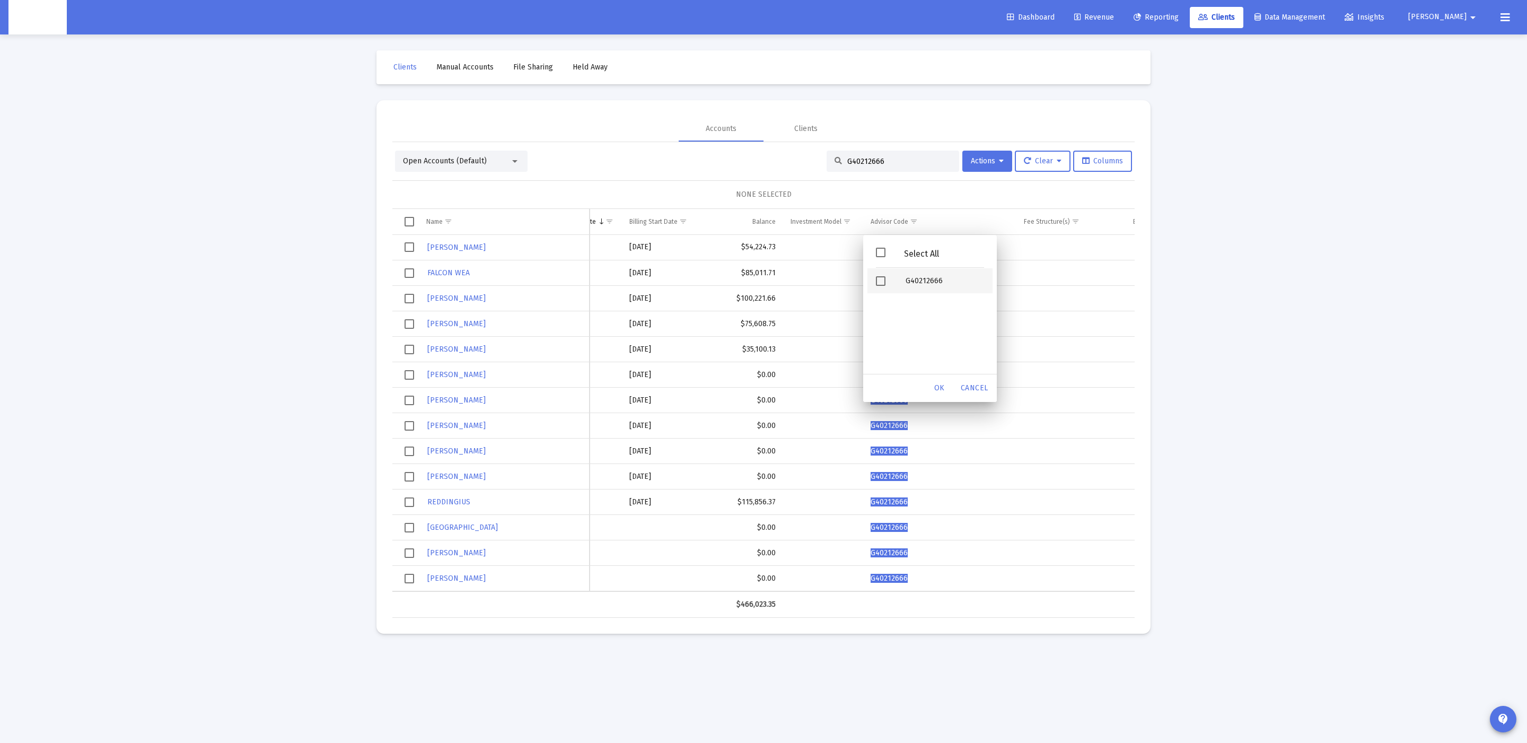
click at [912, 278] on div "G40212666" at bounding box center [944, 280] width 95 height 25
click at [902, 253] on div "Select All" at bounding box center [921, 253] width 72 height 9
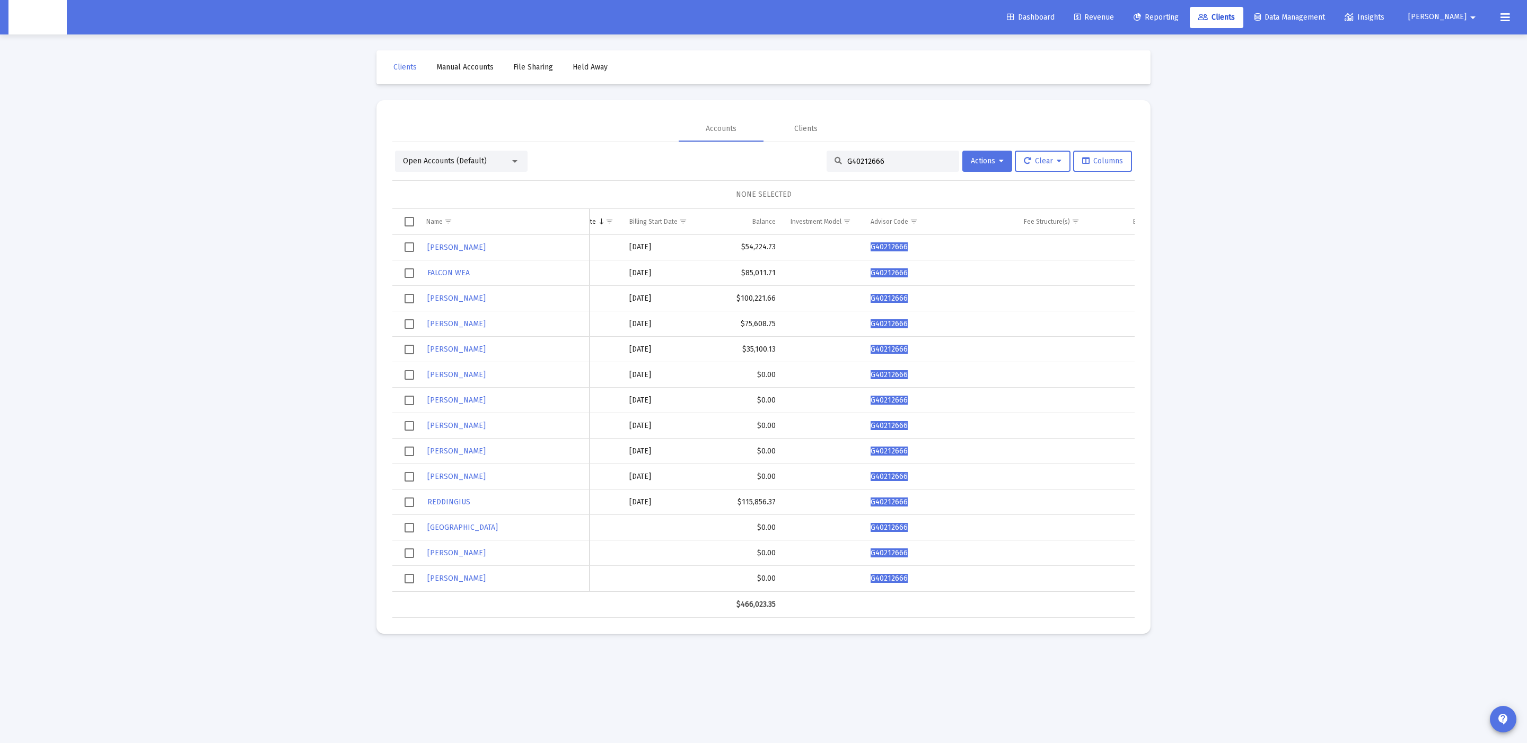
click at [1027, 298] on td "Data grid" at bounding box center [1070, 298] width 109 height 25
click at [1067, 162] on button "Clear" at bounding box center [1043, 161] width 56 height 21
click at [1057, 209] on button "Clear Filters" at bounding box center [1048, 213] width 73 height 25
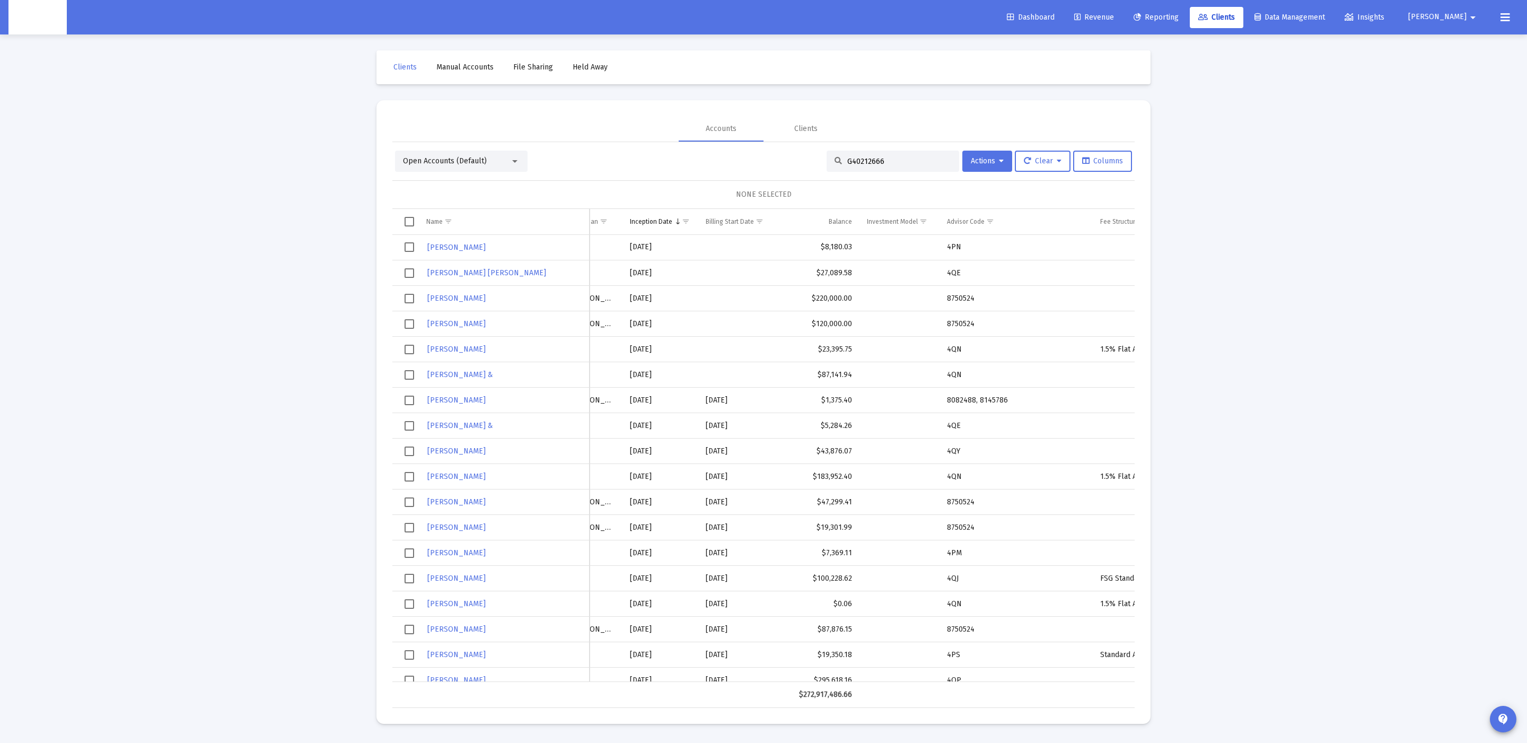
click at [968, 302] on td "8750524" at bounding box center [1015, 298] width 153 height 25
copy td "8750524"
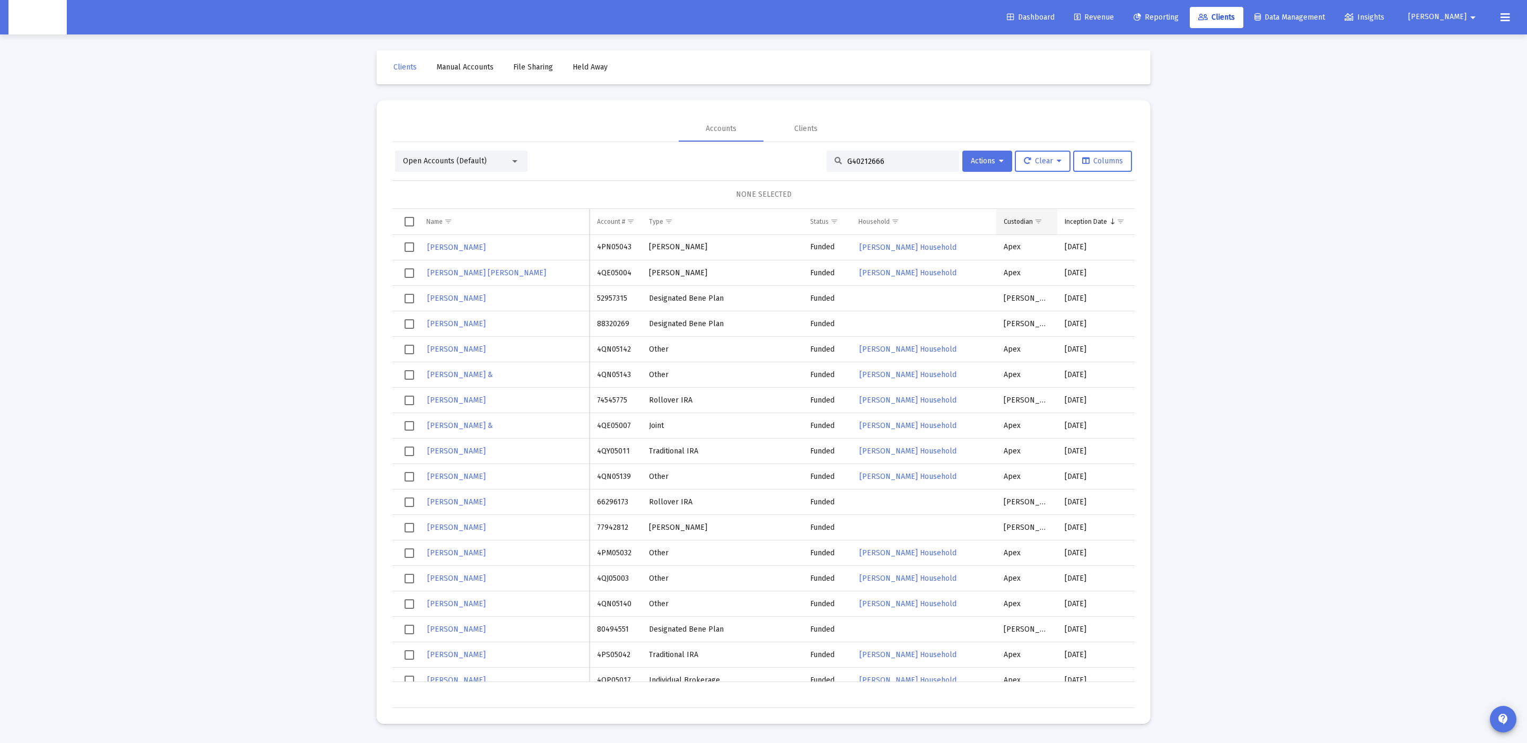
click at [1035, 222] on span "Show filter options for column 'Custodian'" at bounding box center [1038, 221] width 8 height 8
click at [1017, 254] on span "Filter options" at bounding box center [1014, 253] width 10 height 10
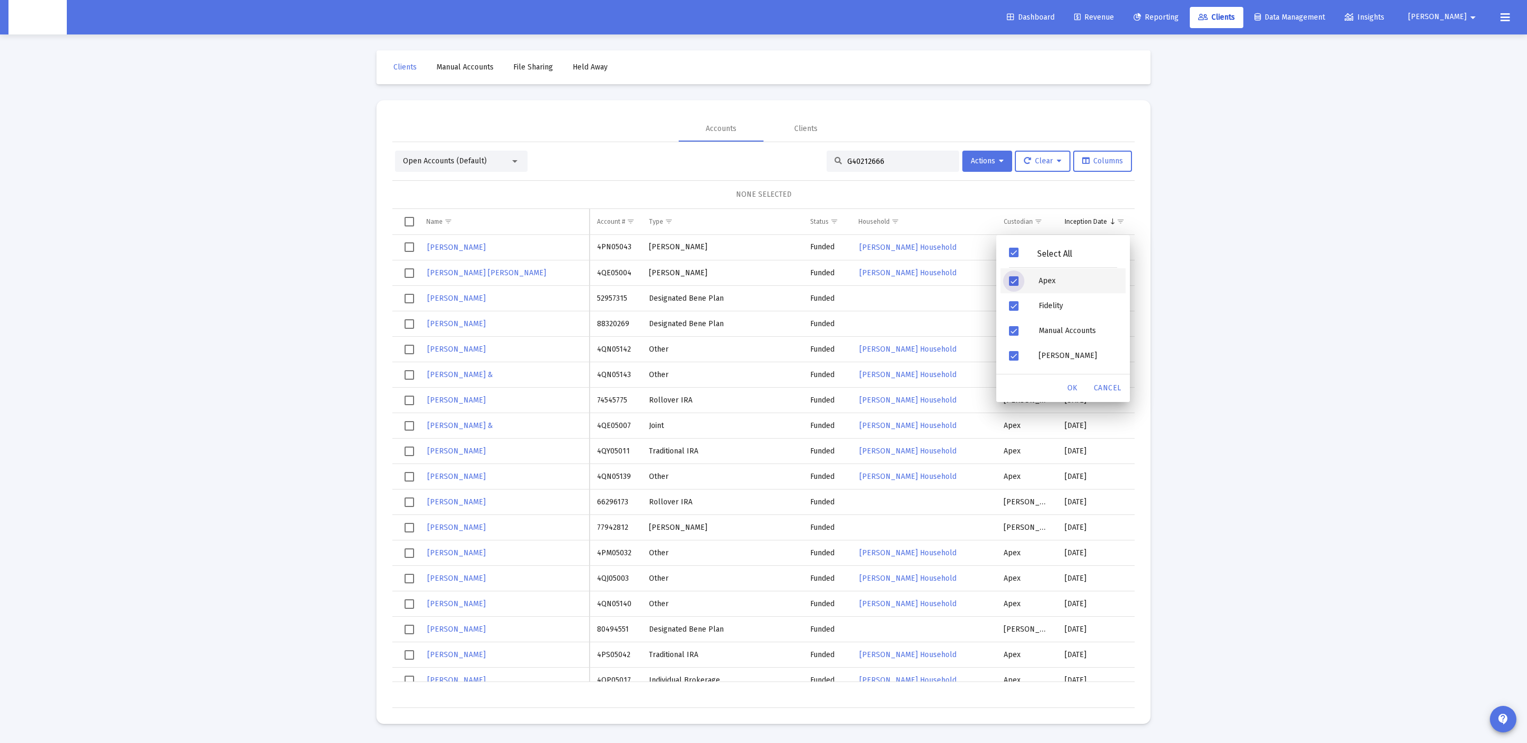
click at [1017, 278] on span "Filter options" at bounding box center [1014, 281] width 10 height 10
click at [1015, 331] on span "Filter options" at bounding box center [1014, 331] width 10 height 10
click at [1061, 384] on div "OK" at bounding box center [1073, 388] width 34 height 19
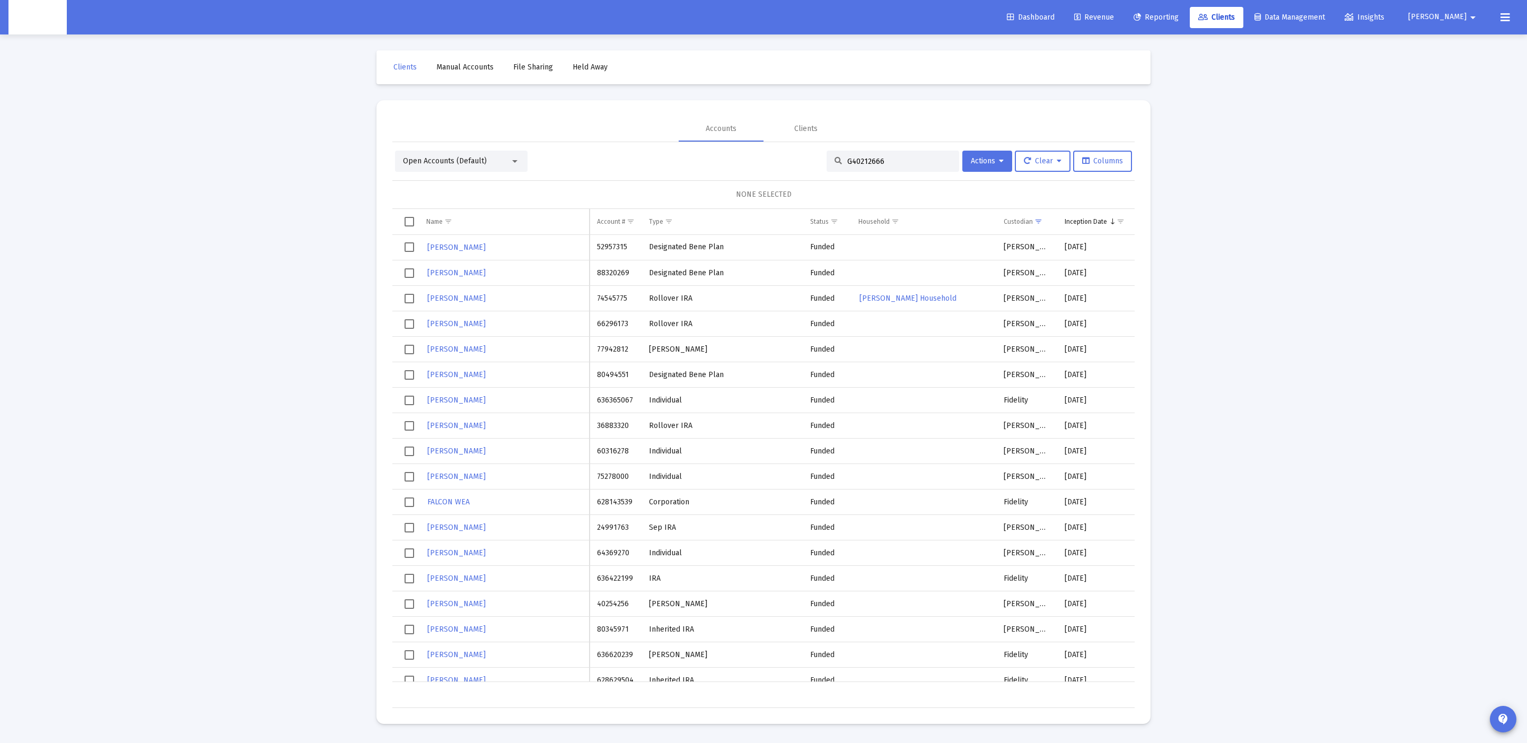
scroll to position [0, 59]
click at [993, 165] on button "Actions" at bounding box center [987, 161] width 50 height 21
click at [1095, 244] on button "Export All Rows" at bounding box center [1105, 239] width 72 height 25
